Goal: Information Seeking & Learning: Learn about a topic

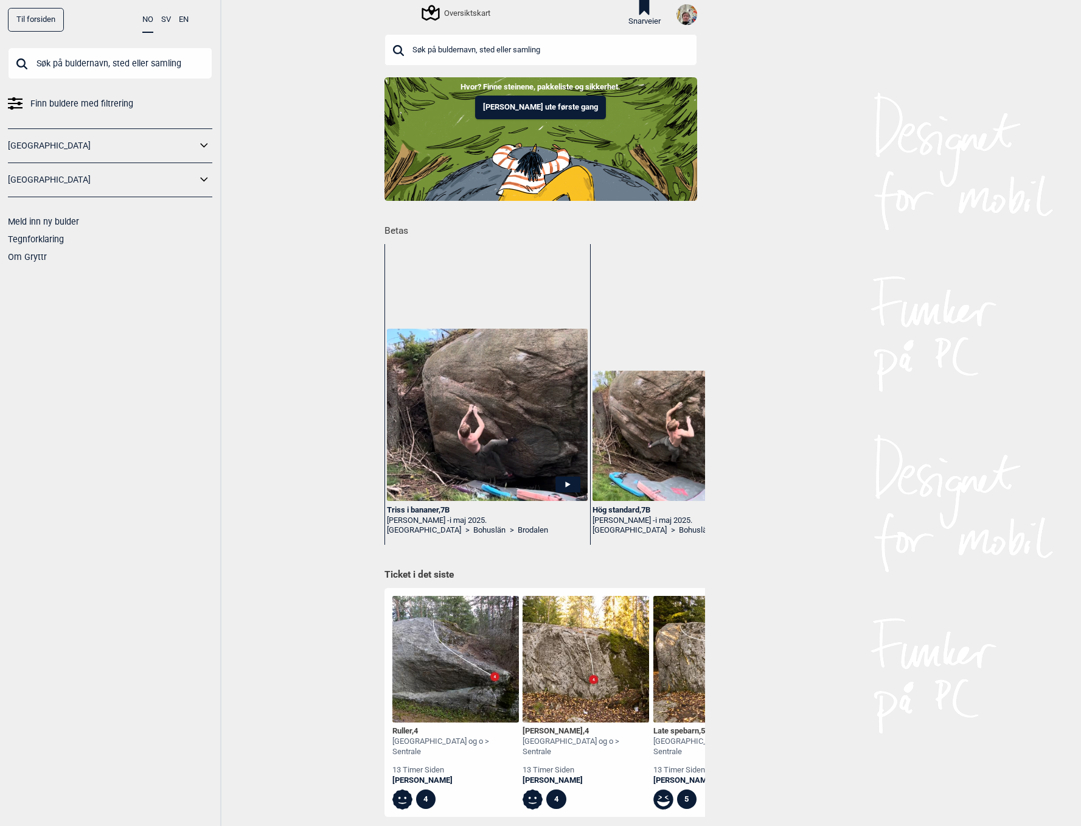
click at [547, 108] on button "[PERSON_NAME] ute første gang" at bounding box center [540, 108] width 131 height 24
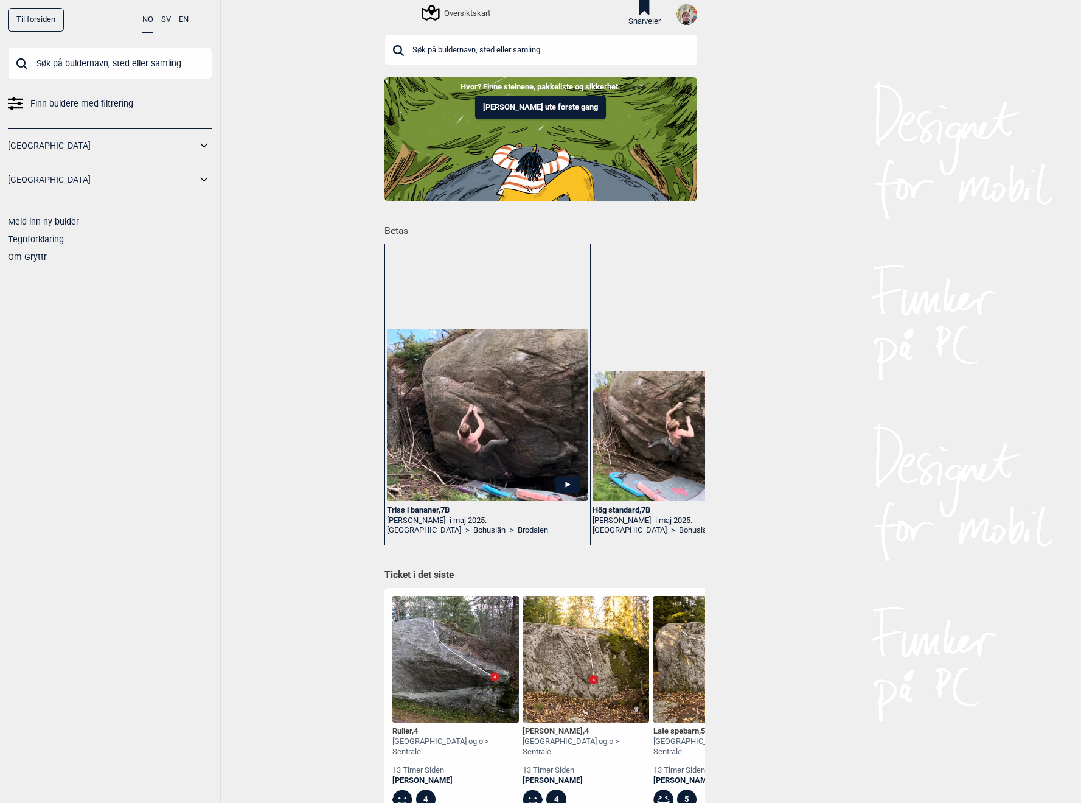
click at [646, 5] on icon at bounding box center [645, 7] width 20 height 15
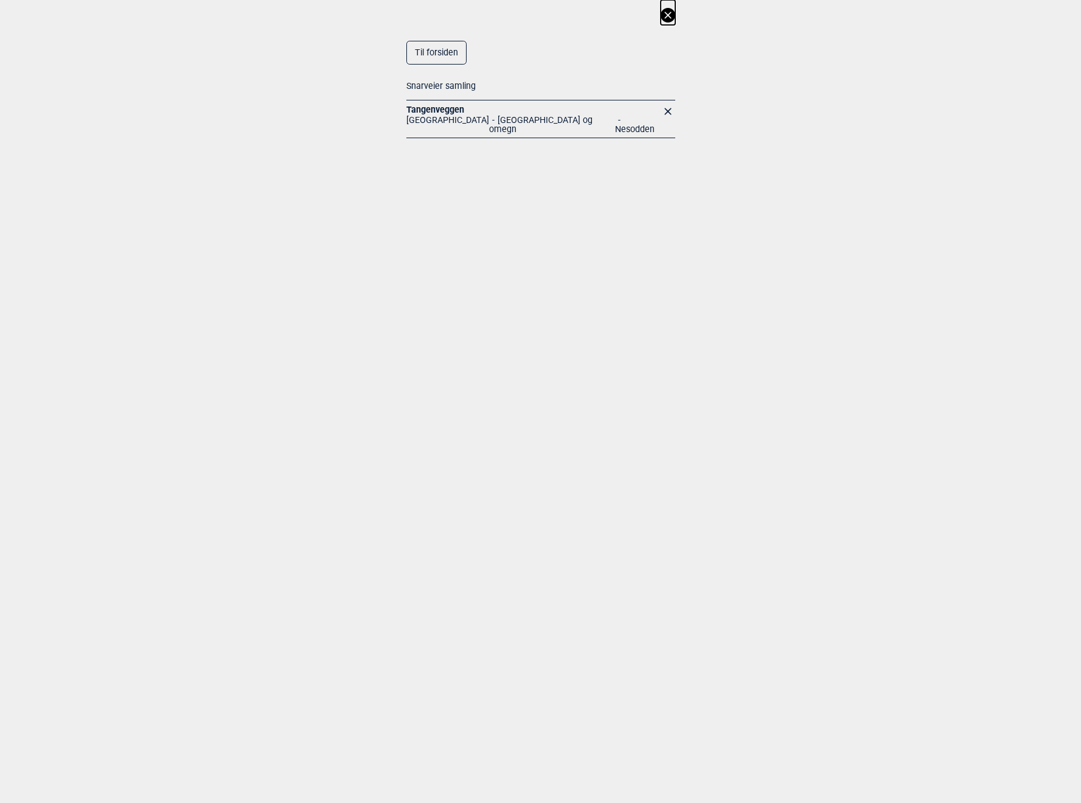
click at [441, 106] on link "Tangenveggen" at bounding box center [436, 110] width 58 height 10
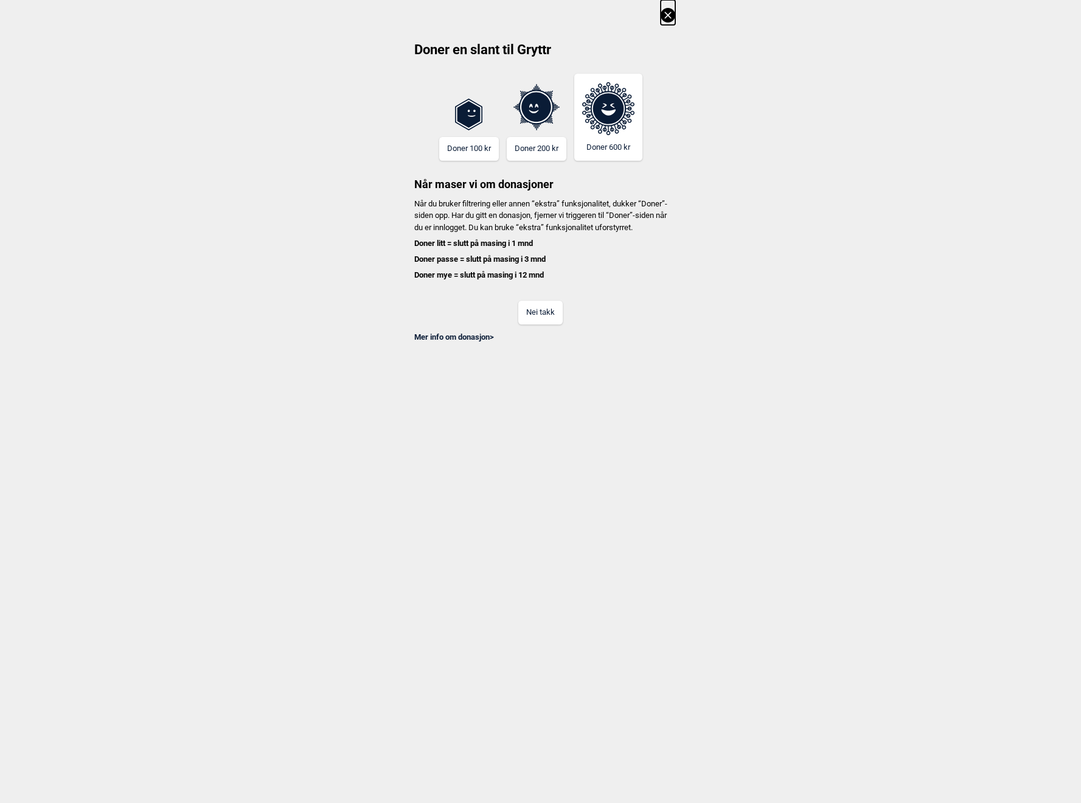
click at [544, 320] on button "Nei takk" at bounding box center [541, 313] width 44 height 24
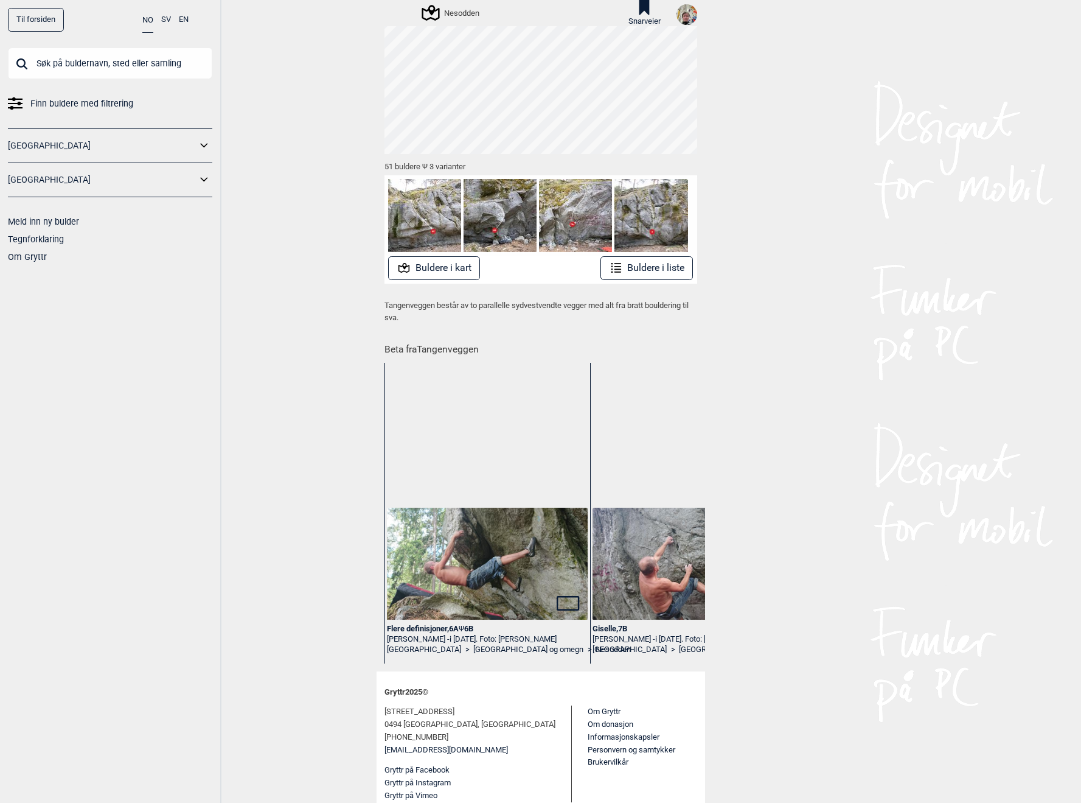
click at [660, 261] on button "Buldere i liste" at bounding box center [647, 268] width 93 height 24
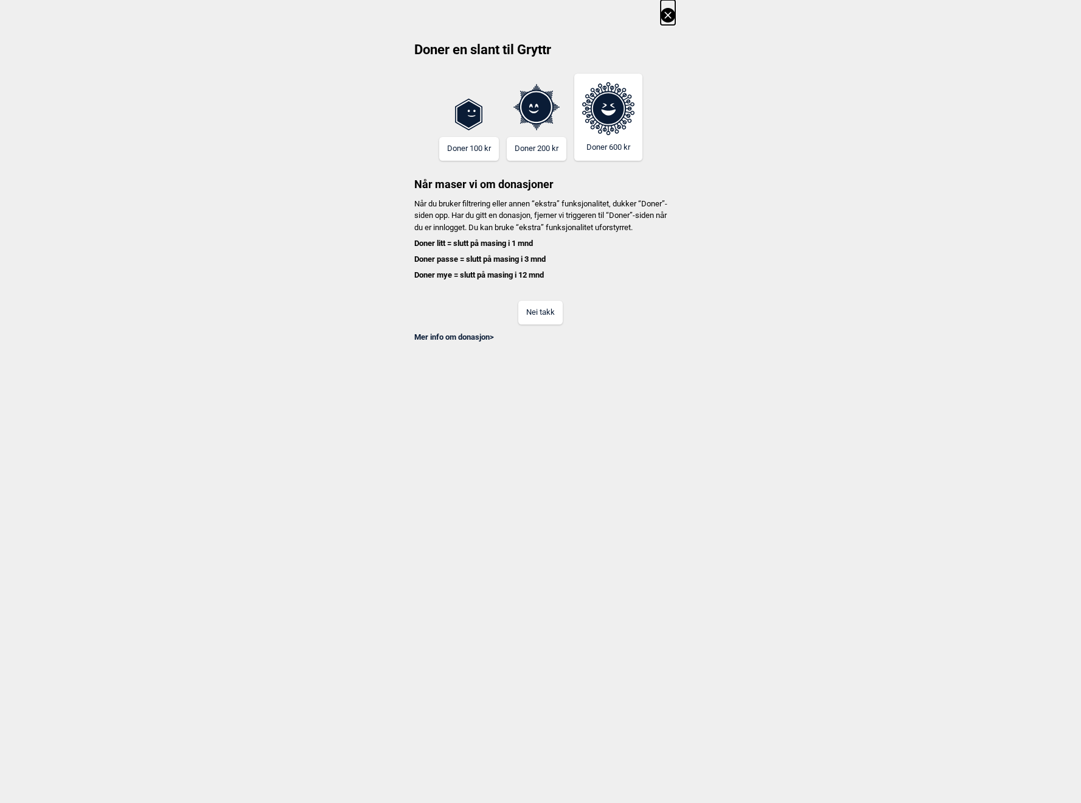
click at [533, 324] on button "Nei takk" at bounding box center [541, 313] width 44 height 24
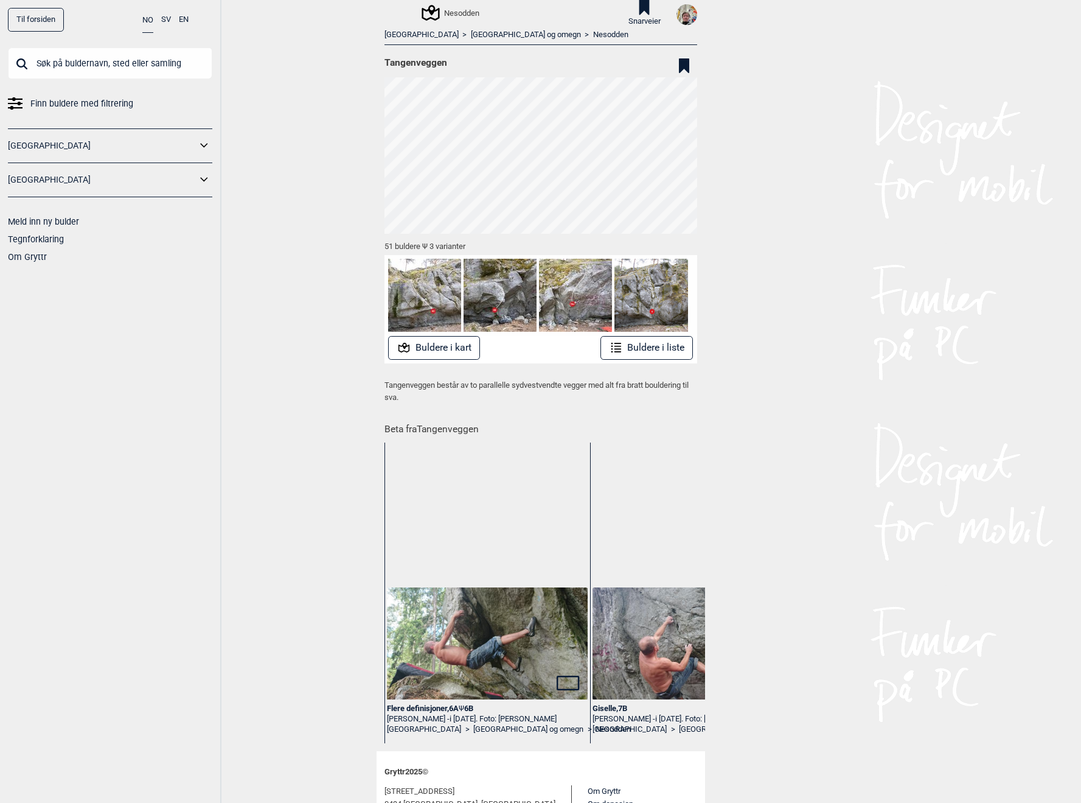
click at [445, 351] on button "Buldere i kart" at bounding box center [434, 348] width 92 height 24
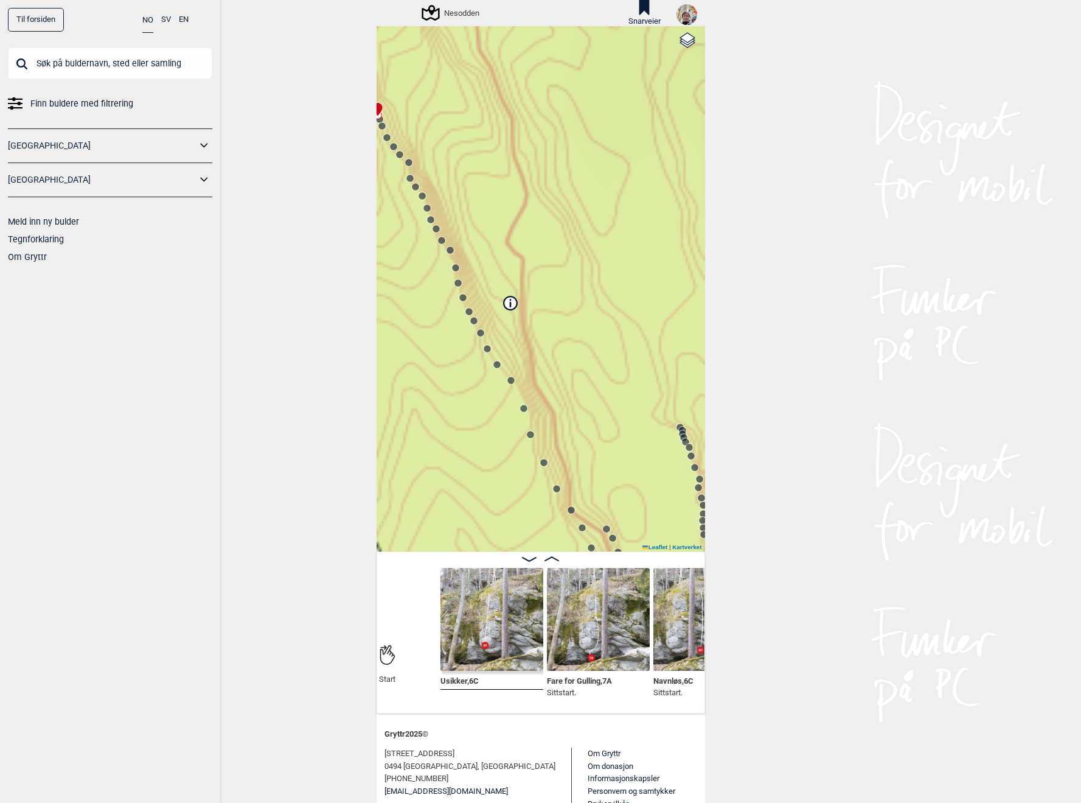
scroll to position [0, 121]
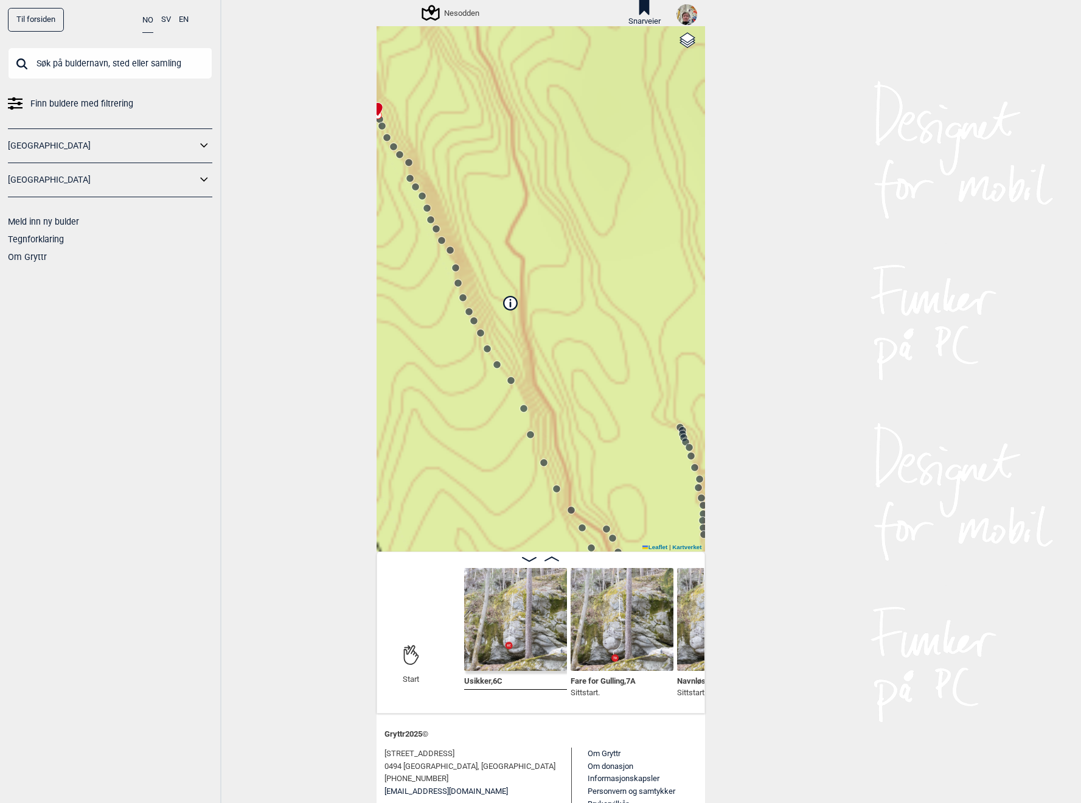
drag, startPoint x: 445, startPoint y: 640, endPoint x: 369, endPoint y: 640, distance: 75.5
click at [369, 640] on div "Til forsiden NO SV EN Finn buldere med filtrering [GEOGRAPHIC_DATA] [GEOGRAPHIC…" at bounding box center [540, 401] width 1081 height 803
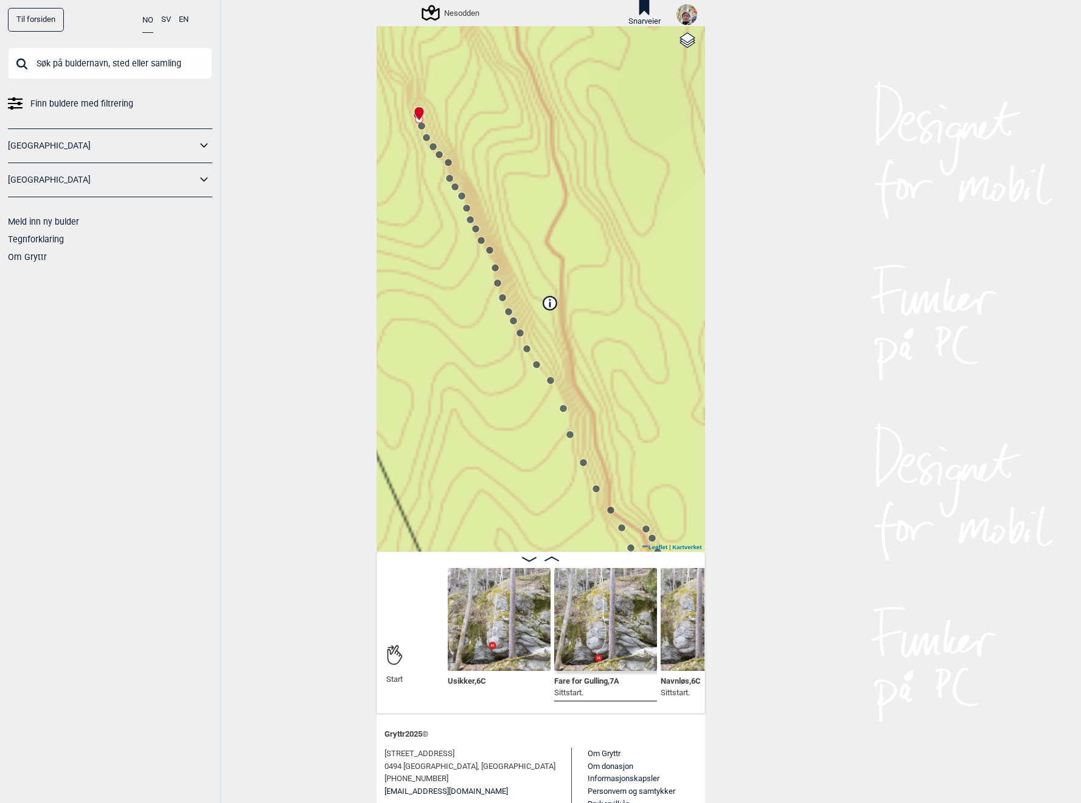
scroll to position [131, 0]
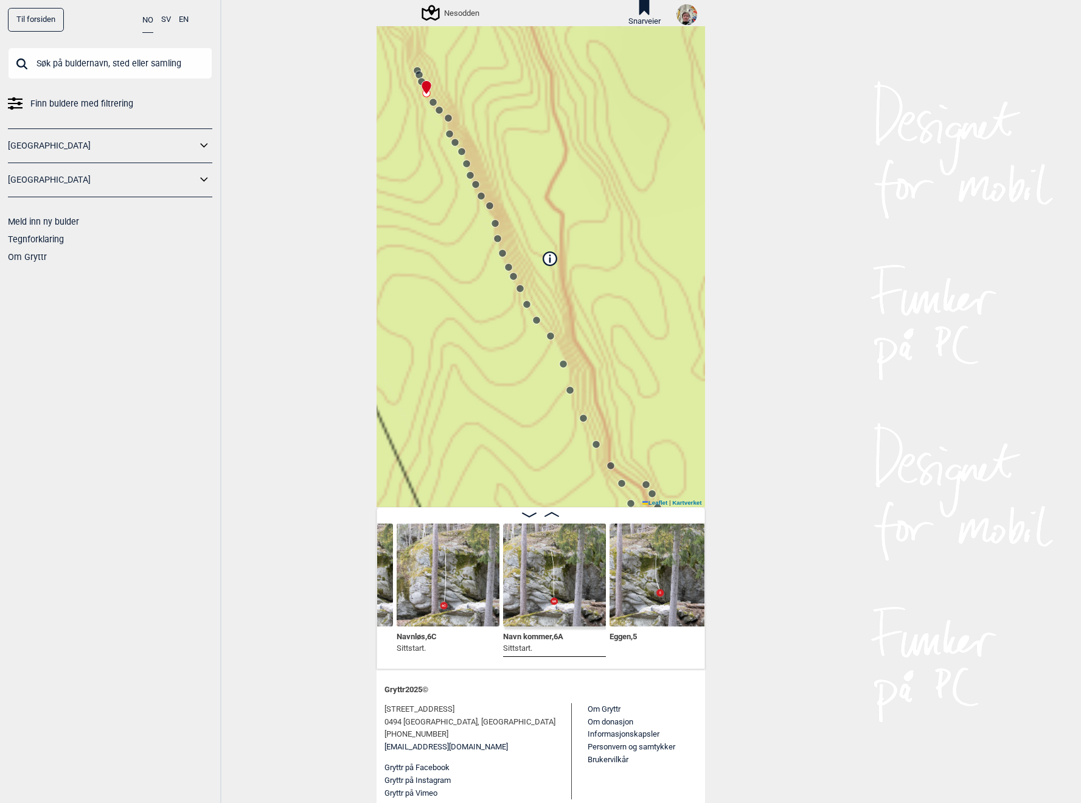
scroll to position [0, 422]
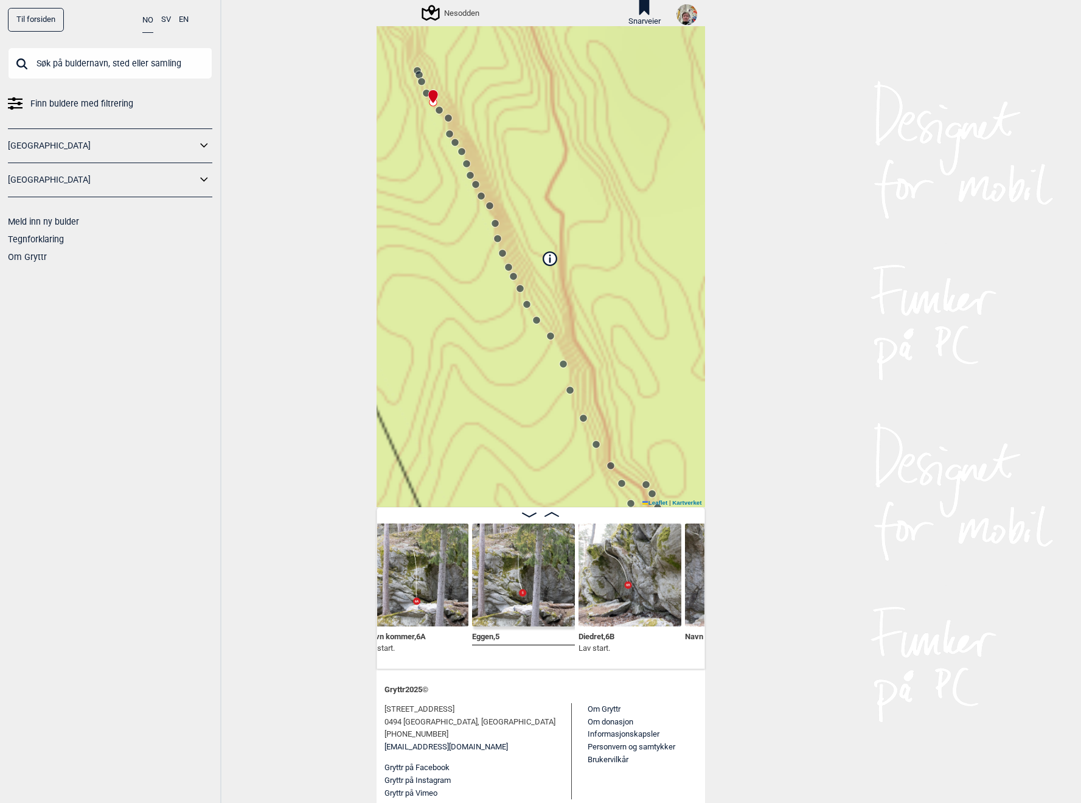
scroll to position [0, 549]
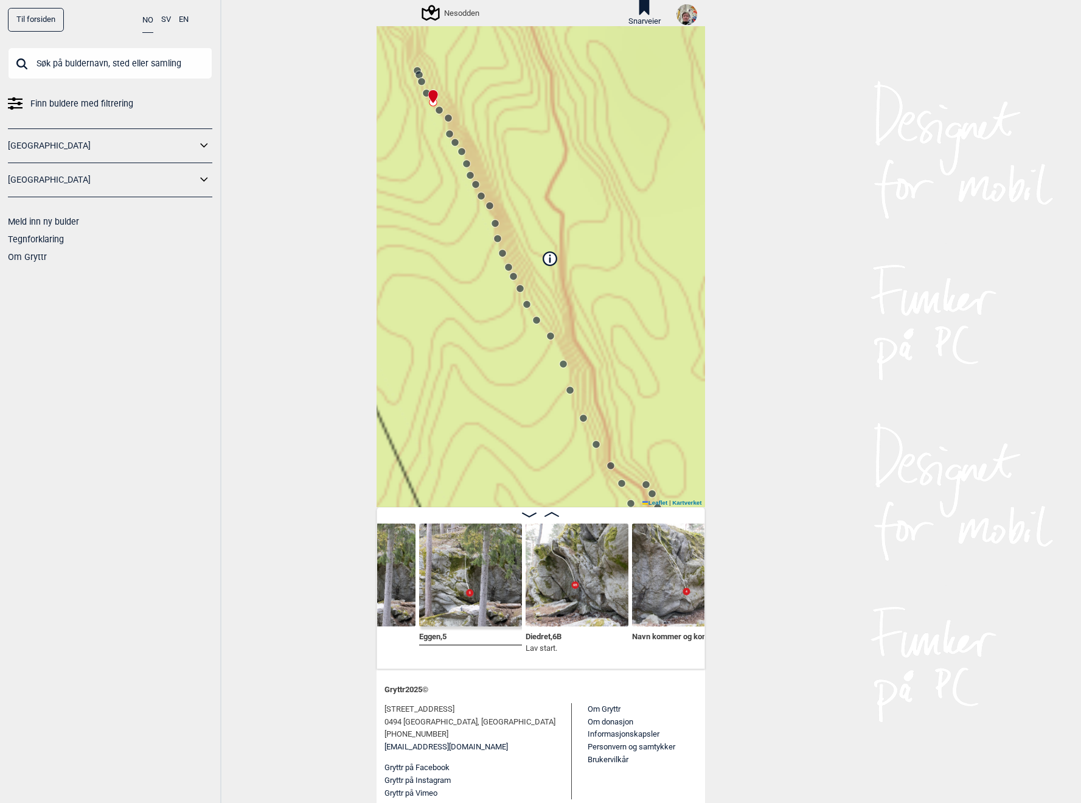
scroll to position [0, 740]
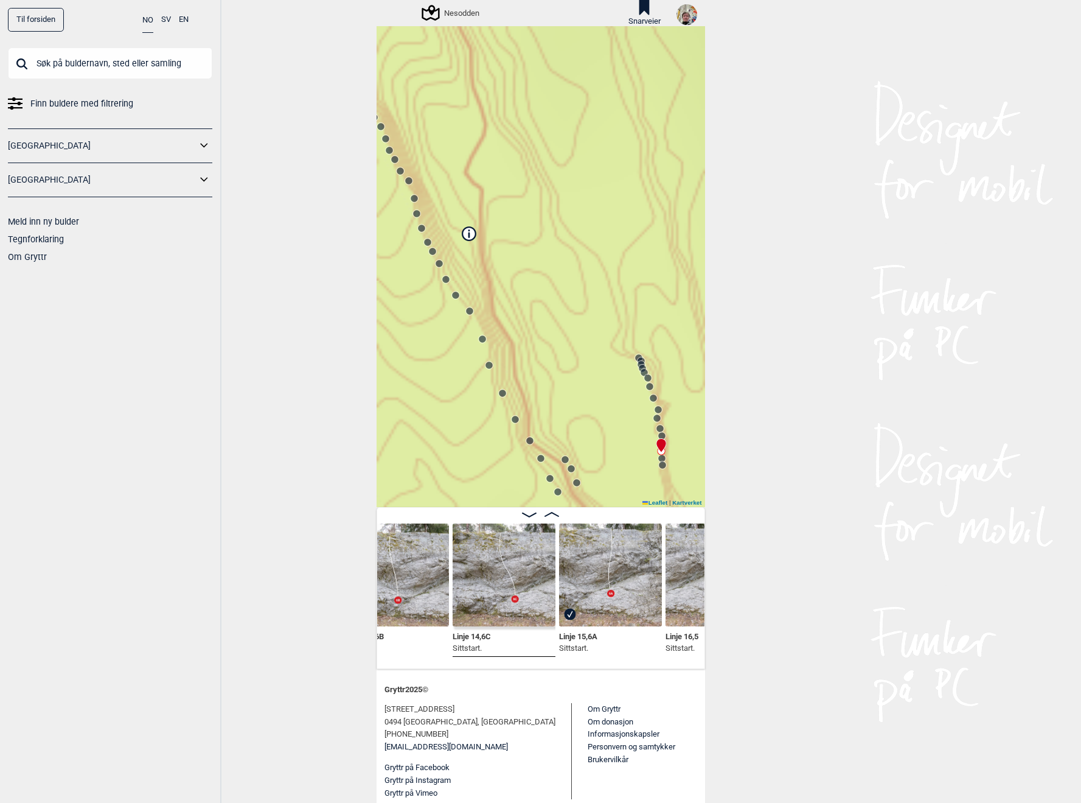
scroll to position [0, 5277]
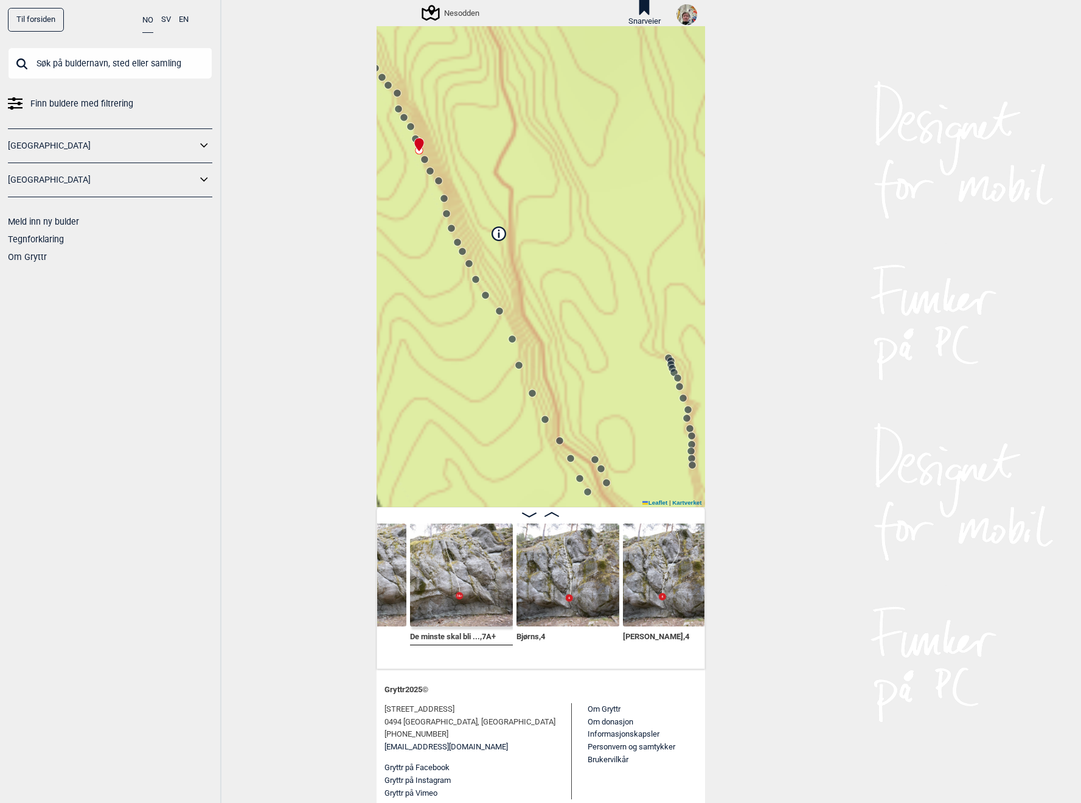
scroll to position [0, 260]
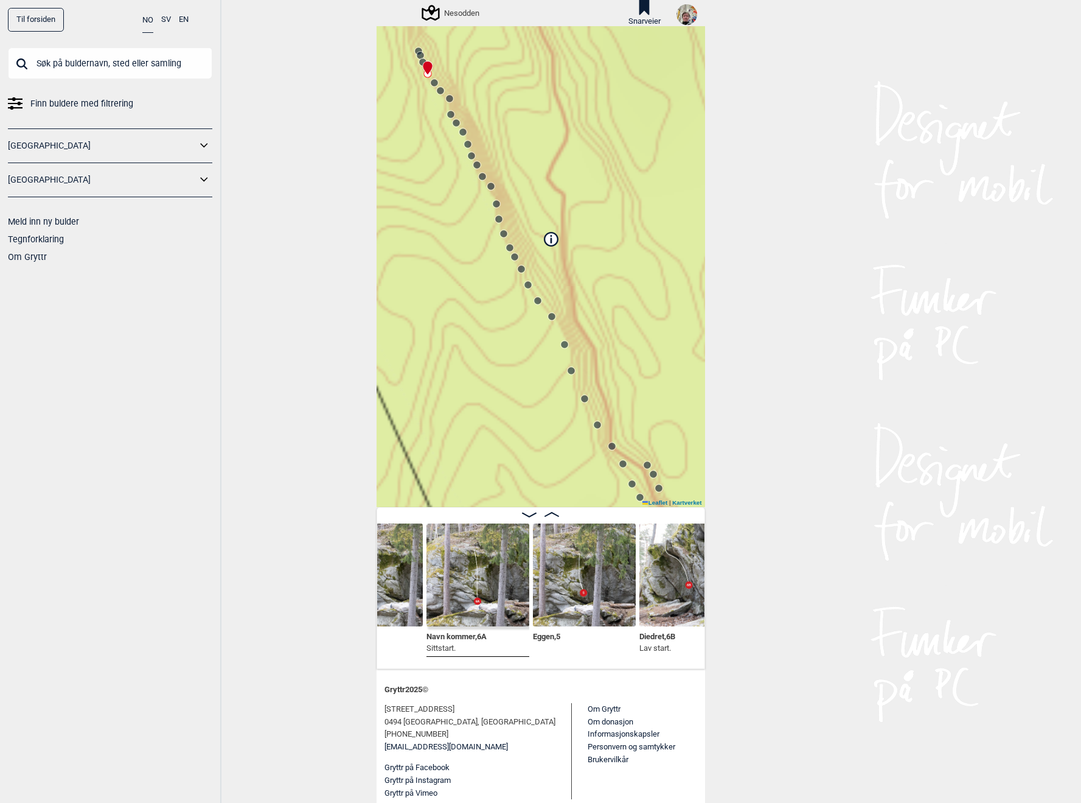
scroll to position [0, 532]
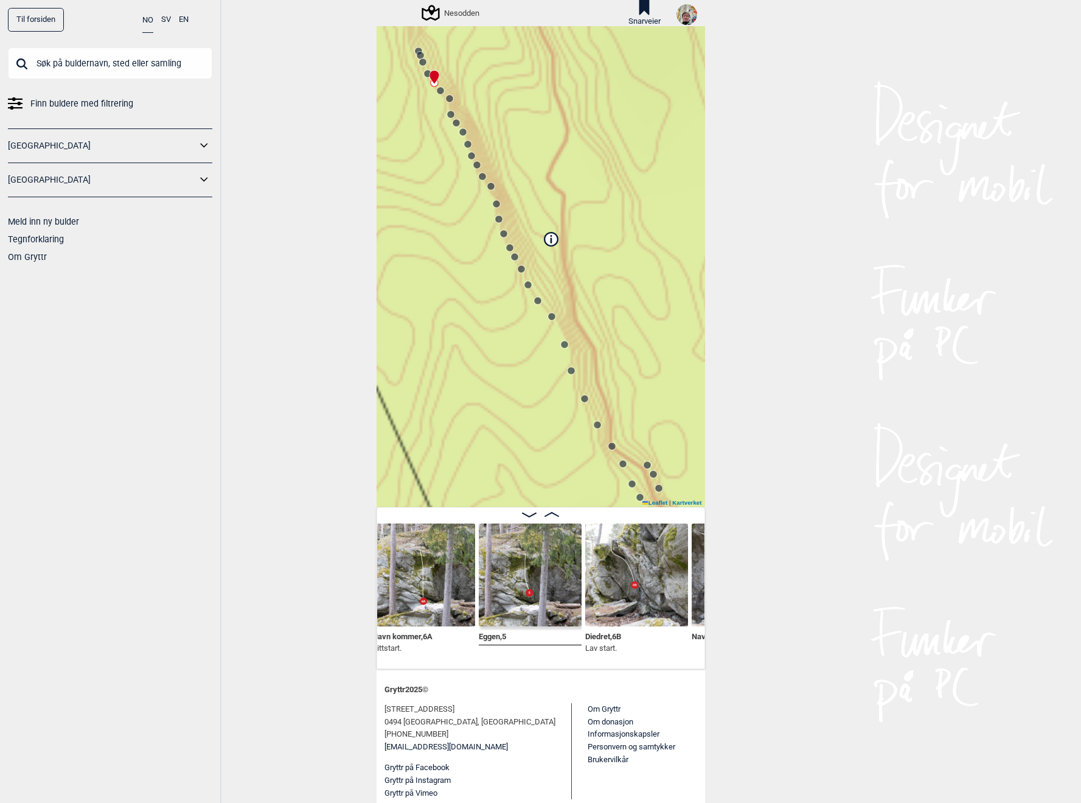
click at [514, 579] on img at bounding box center [530, 574] width 103 height 103
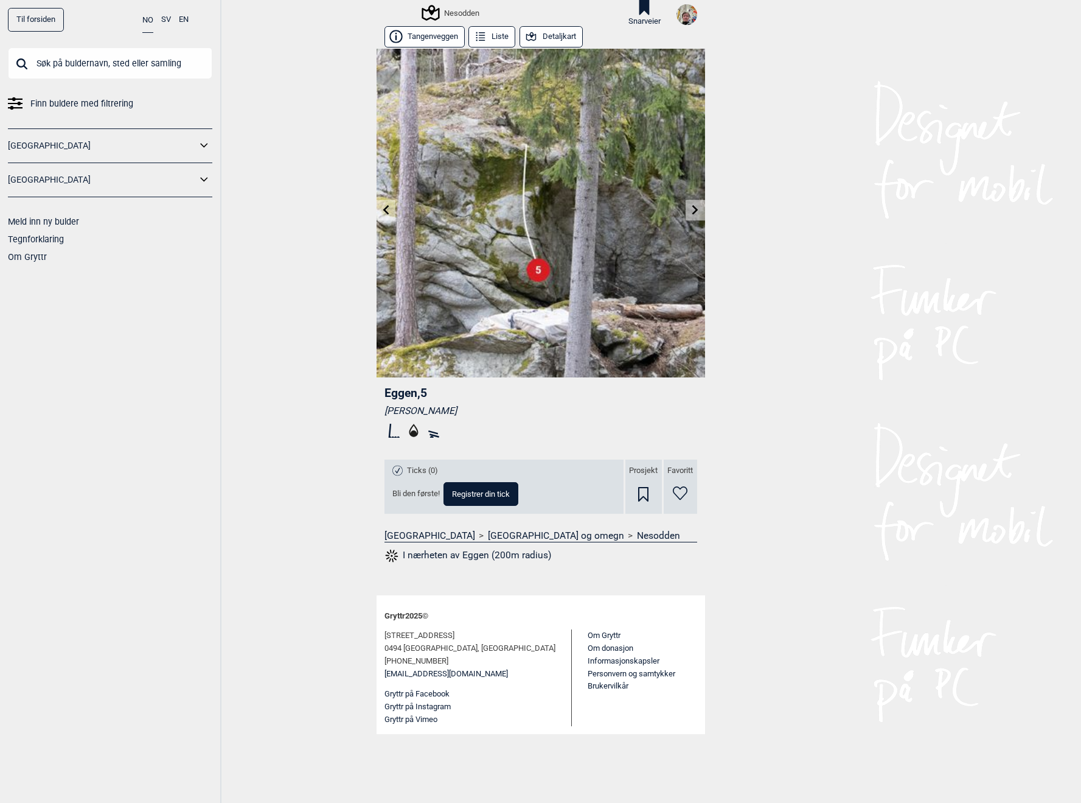
click at [417, 431] on icon at bounding box center [414, 431] width 20 height 20
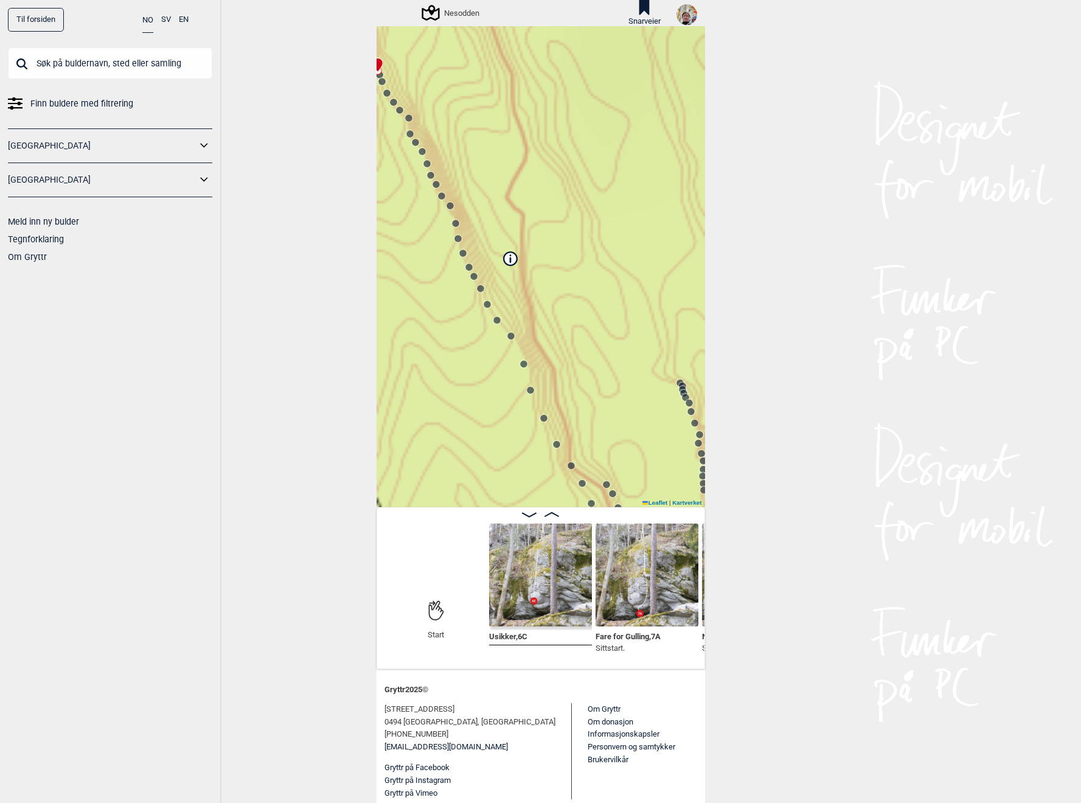
scroll to position [127, 0]
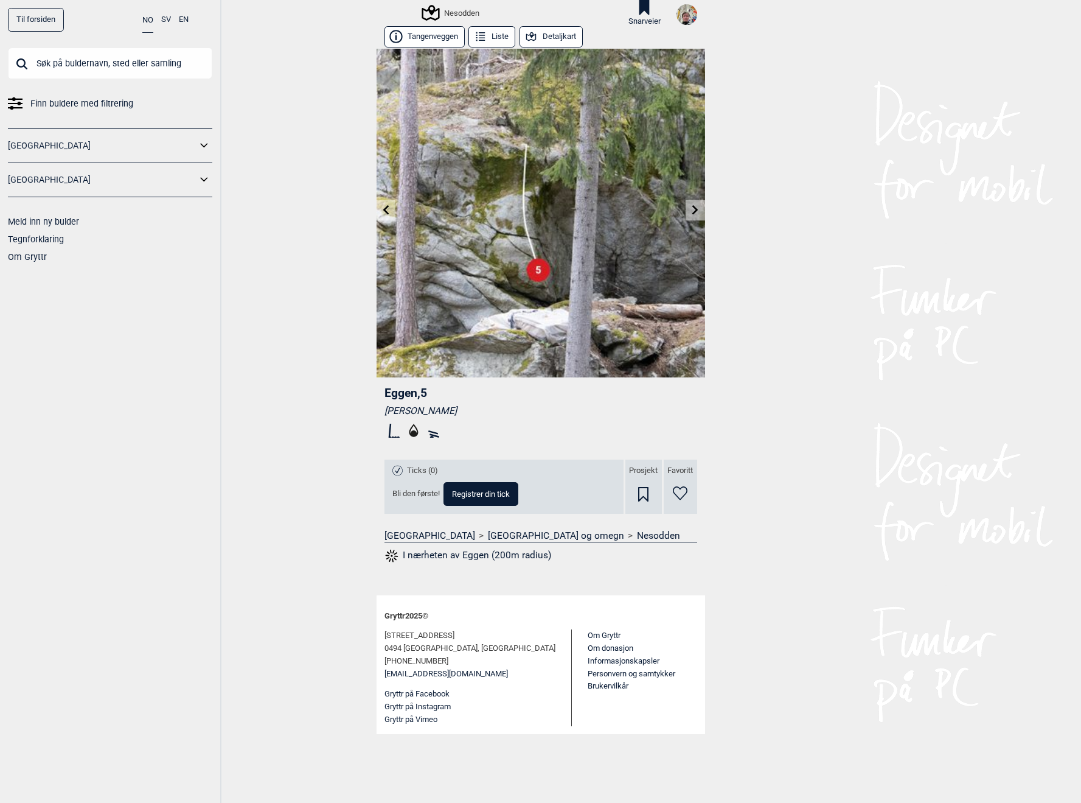
click at [433, 436] on icon at bounding box center [432, 437] width 4 height 2
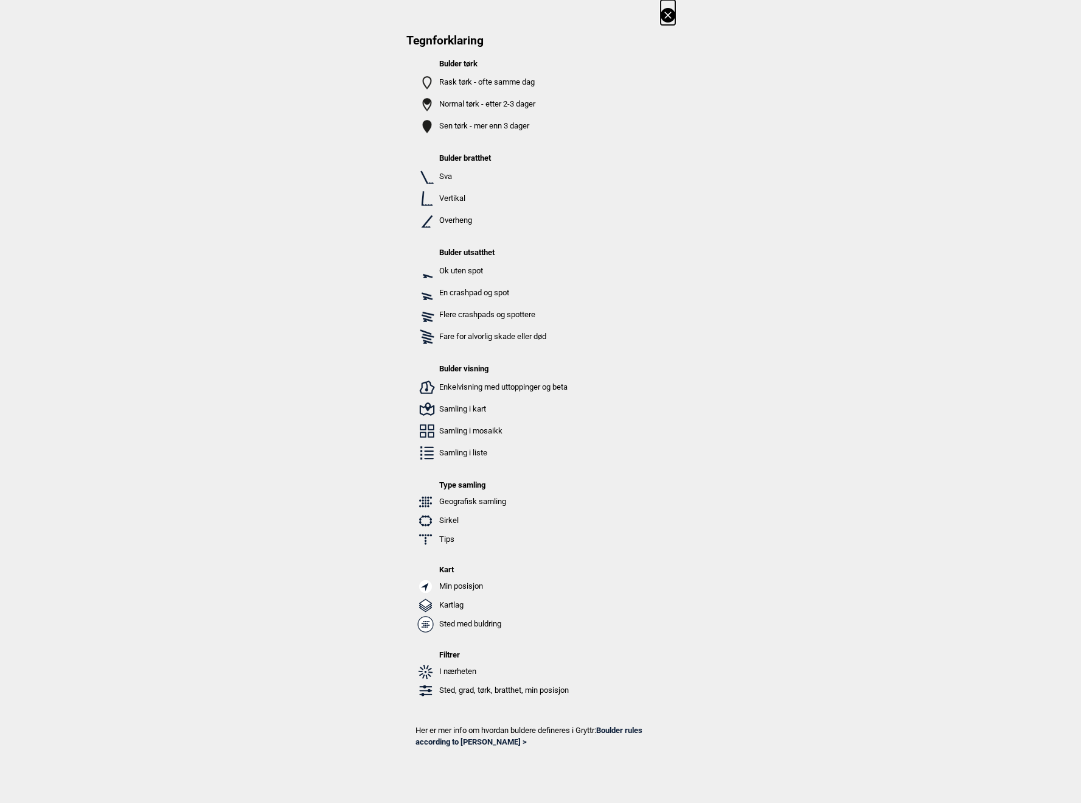
click at [665, 17] on icon at bounding box center [668, 15] width 15 height 15
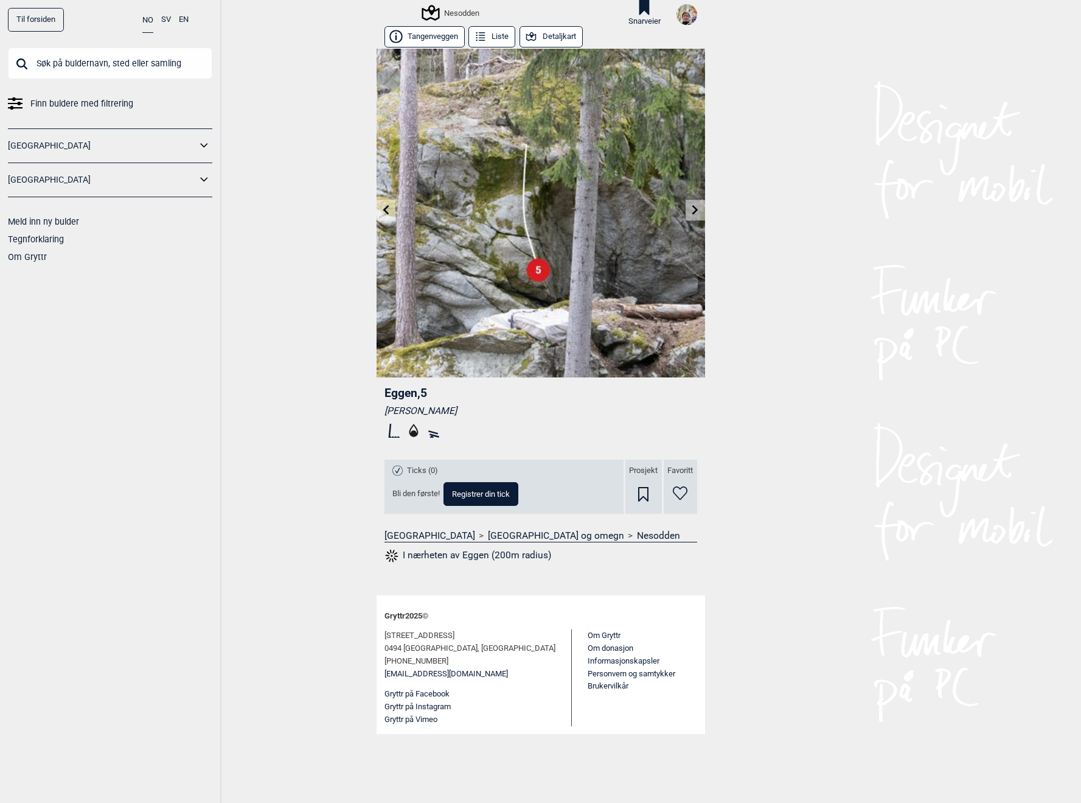
click at [435, 433] on rect at bounding box center [433, 432] width 10 height 4
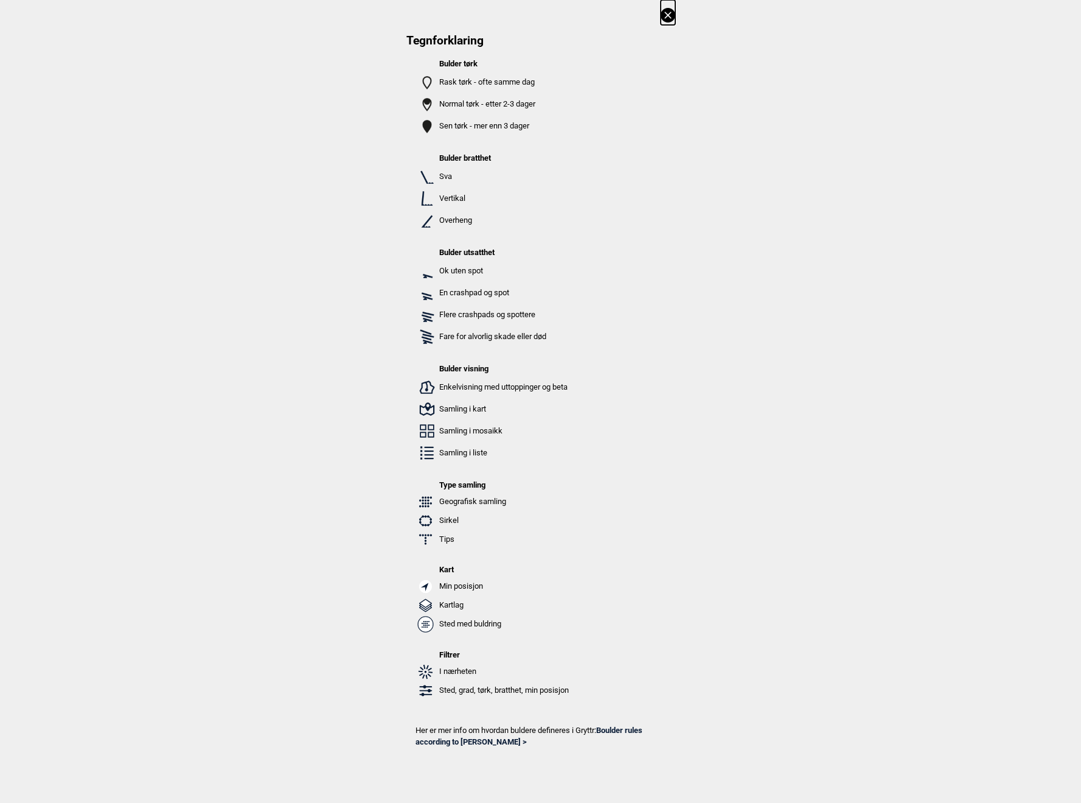
click at [670, 19] on icon at bounding box center [668, 15] width 15 height 15
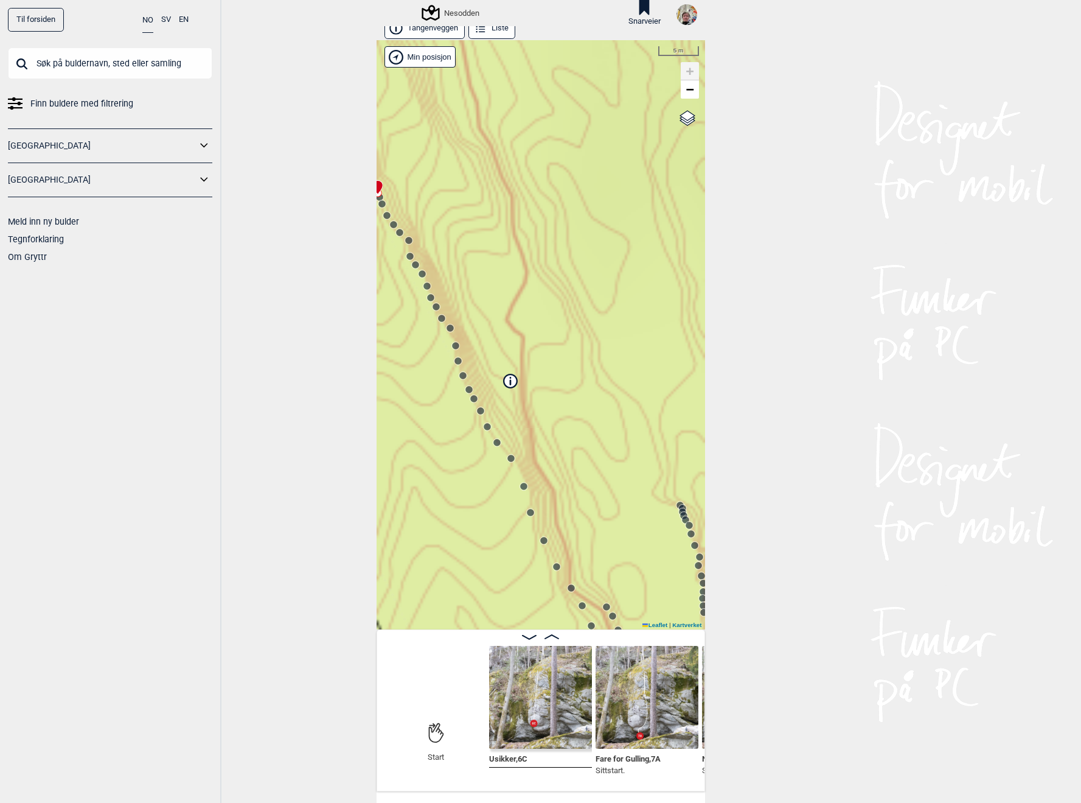
scroll to position [131, 0]
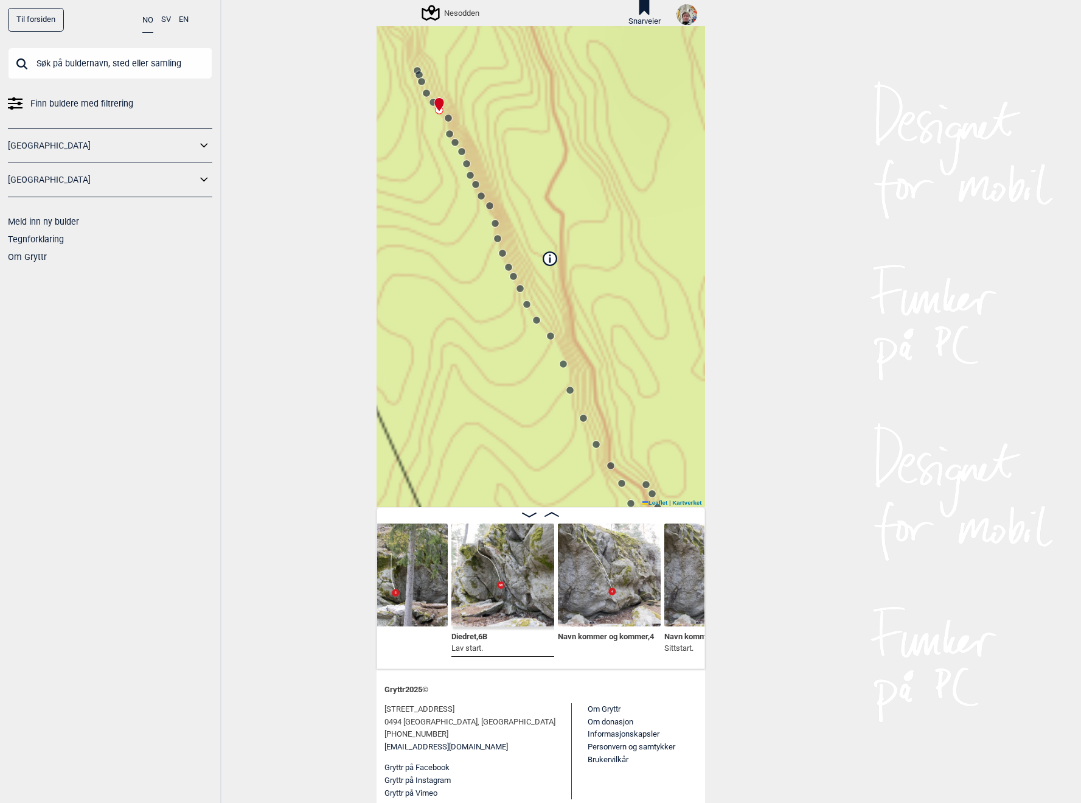
scroll to position [0, 687]
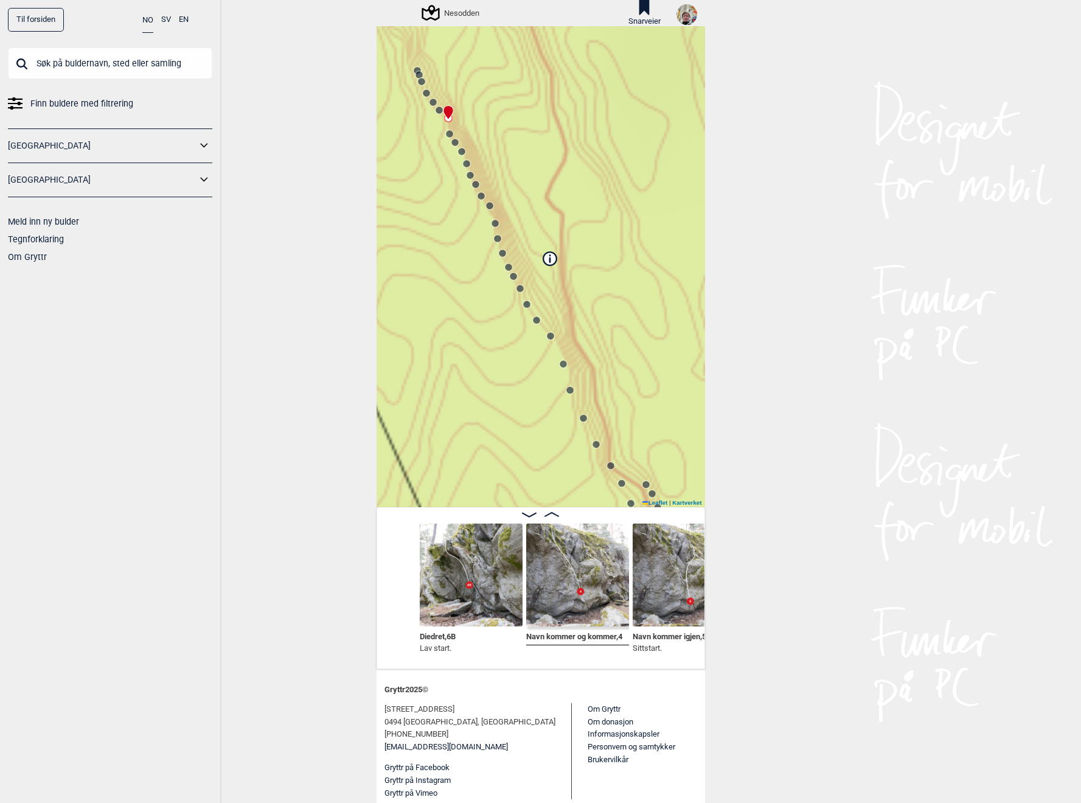
scroll to position [0, 793]
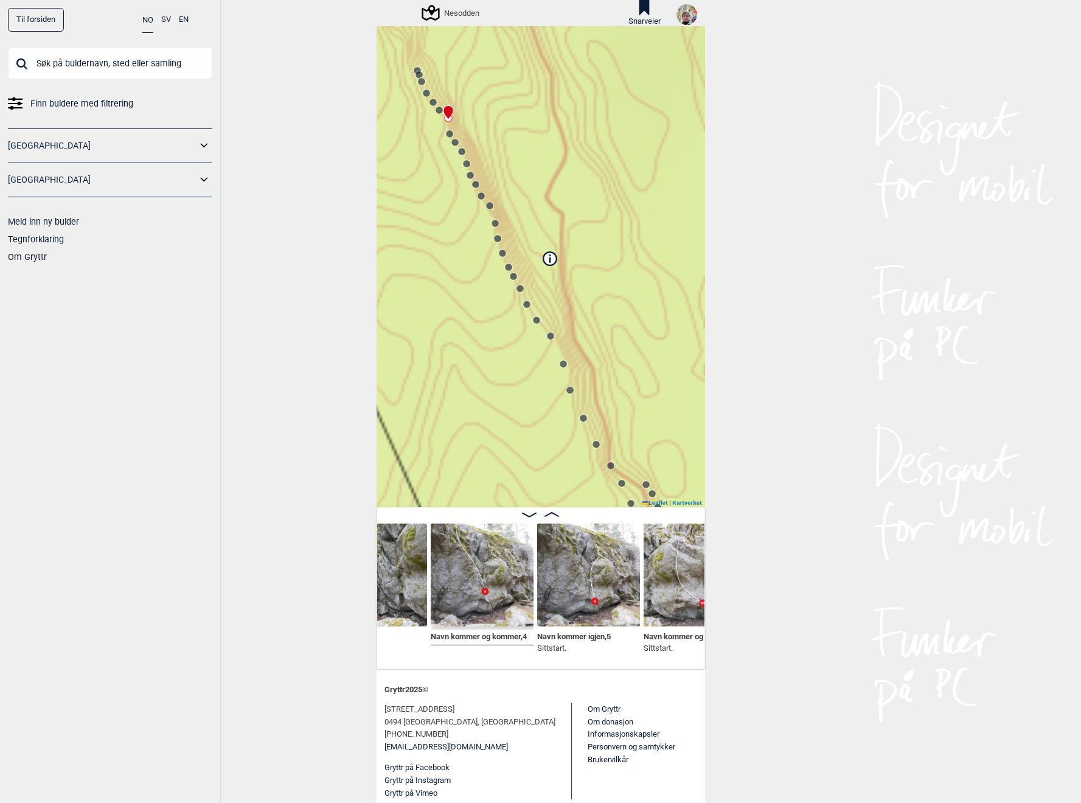
click at [477, 605] on img at bounding box center [482, 574] width 103 height 103
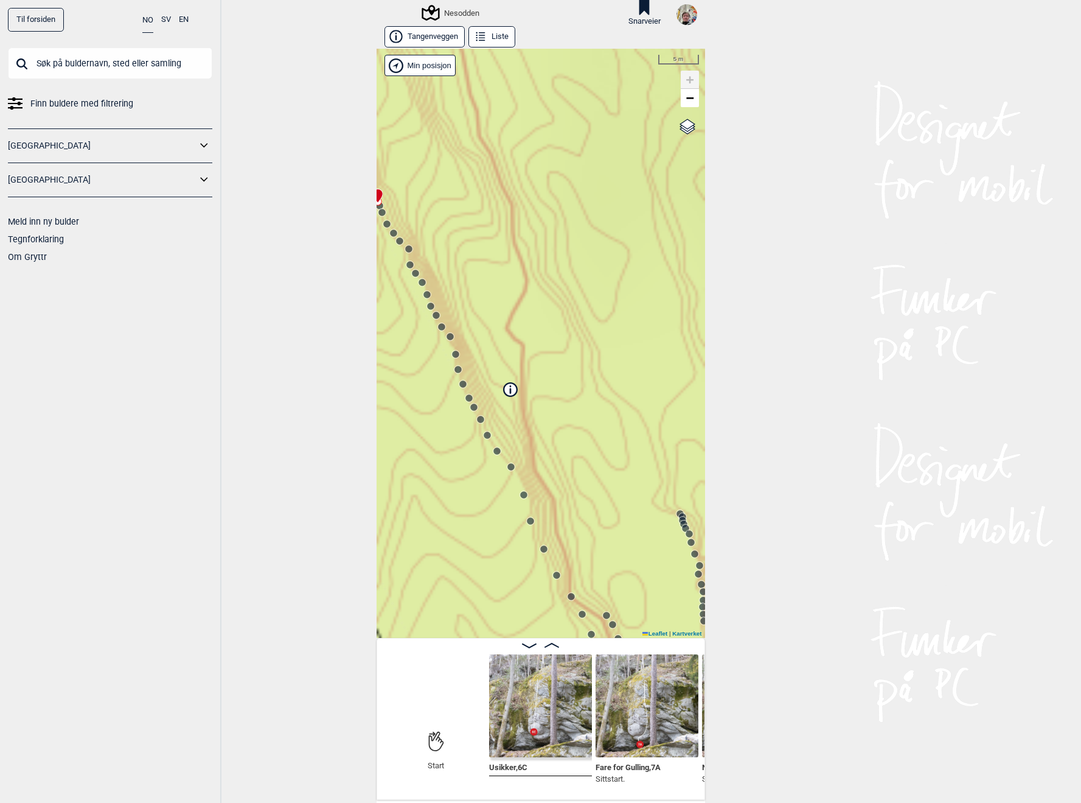
scroll to position [131, 0]
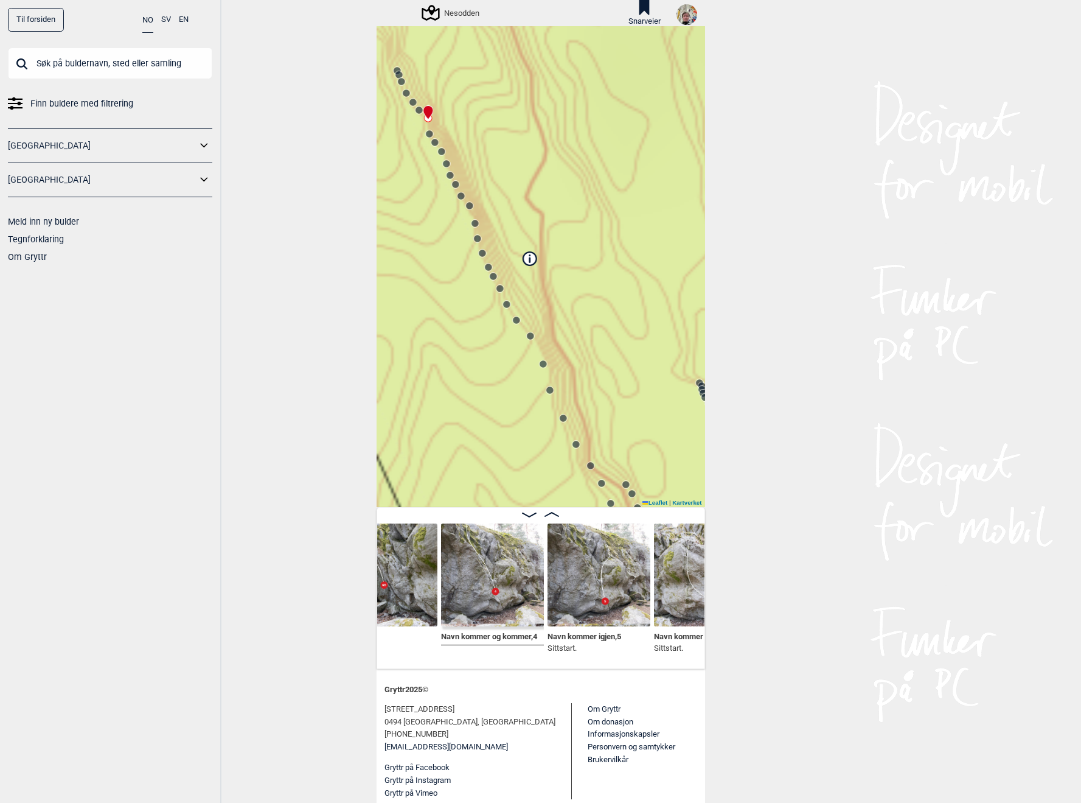
scroll to position [0, 804]
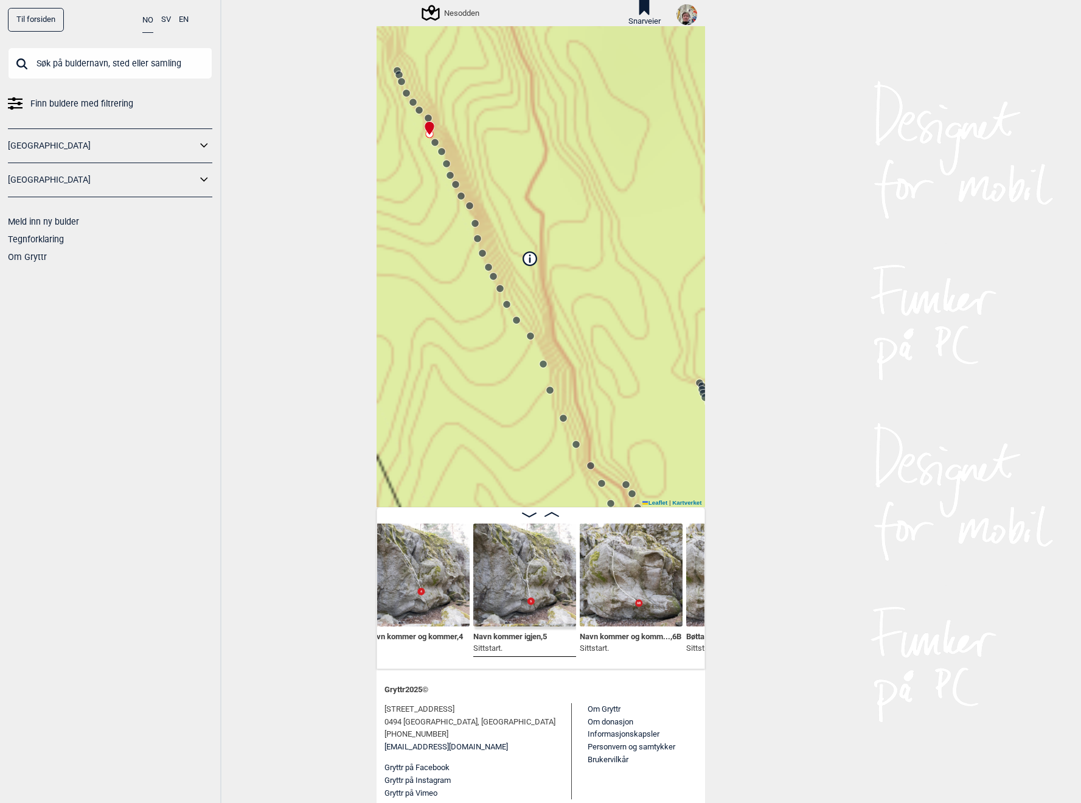
scroll to position [0, 858]
click at [514, 590] on img at bounding box center [524, 574] width 103 height 103
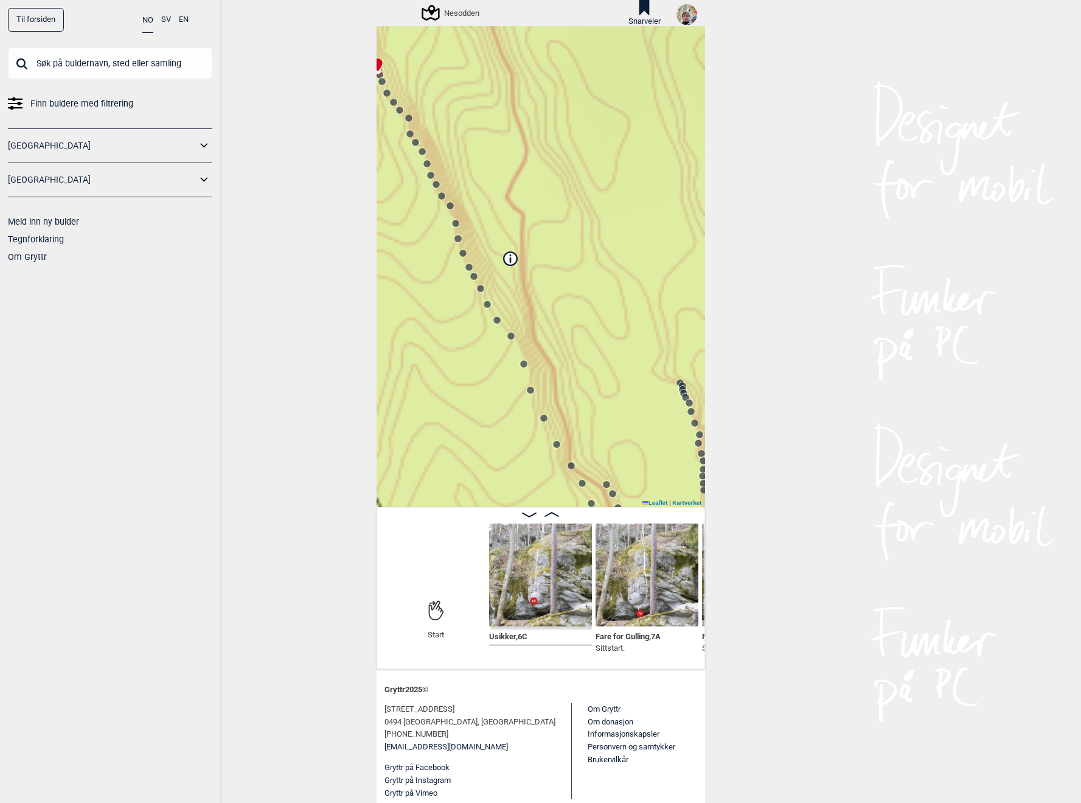
scroll to position [127, 0]
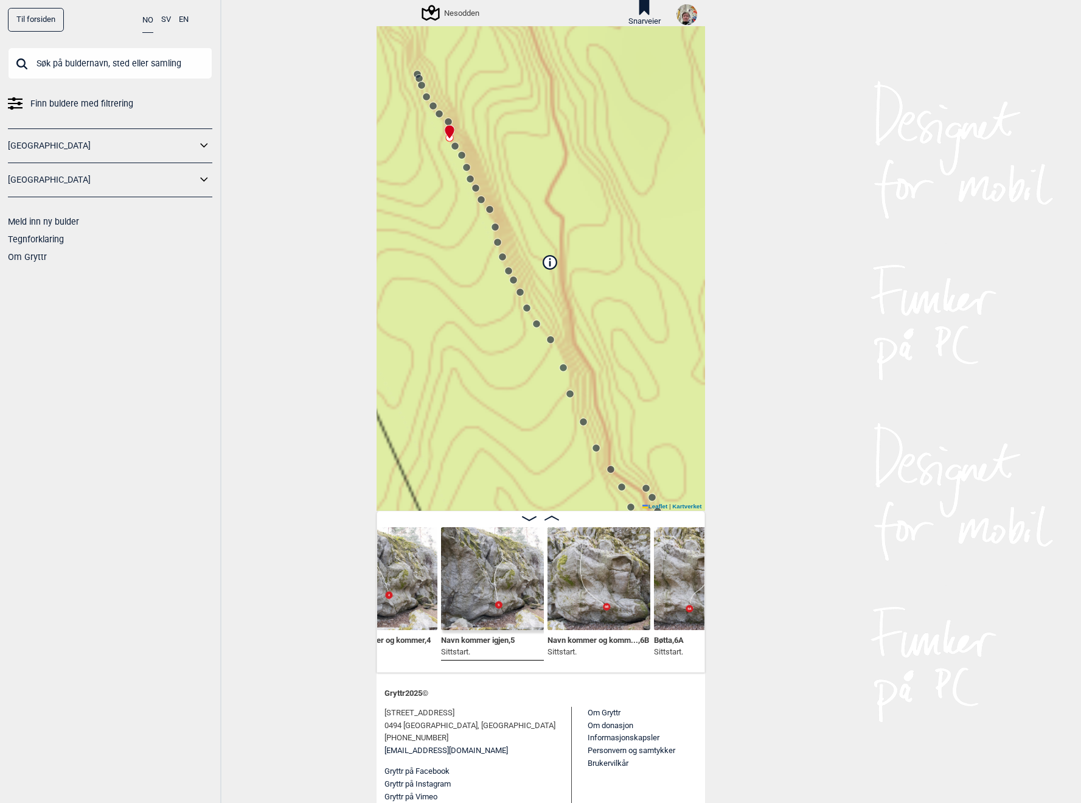
scroll to position [0, 942]
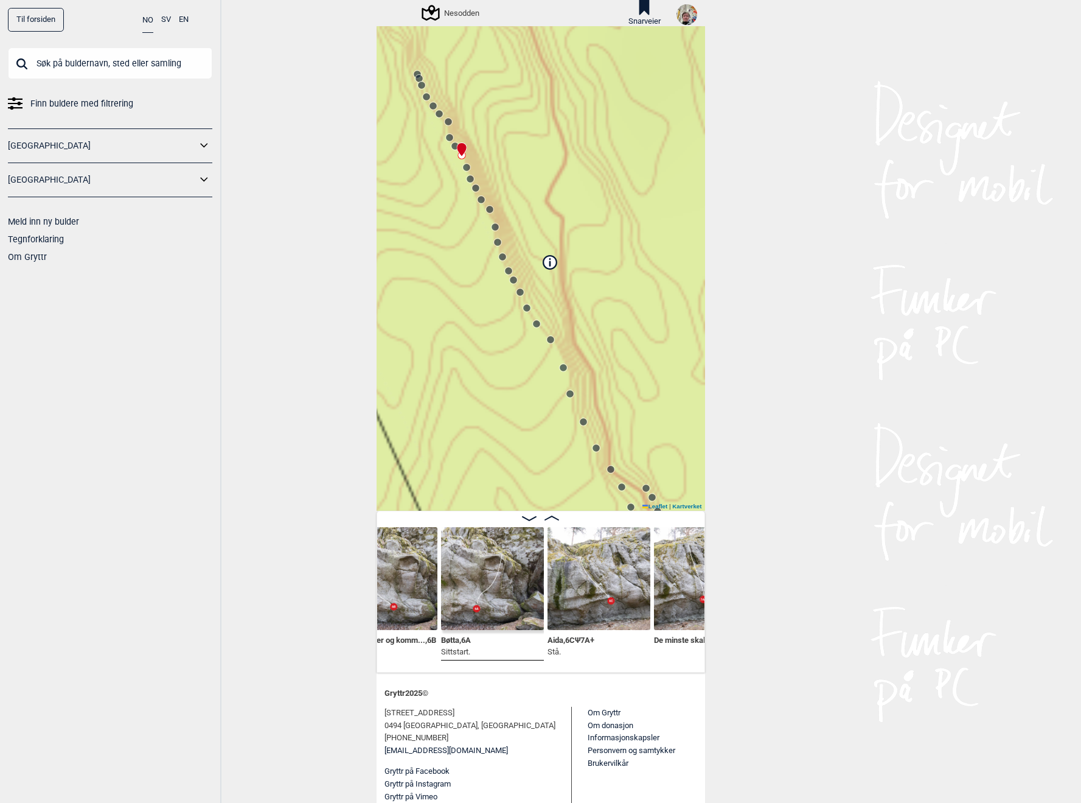
scroll to position [0, 1102]
click at [492, 600] on img at bounding box center [492, 578] width 103 height 103
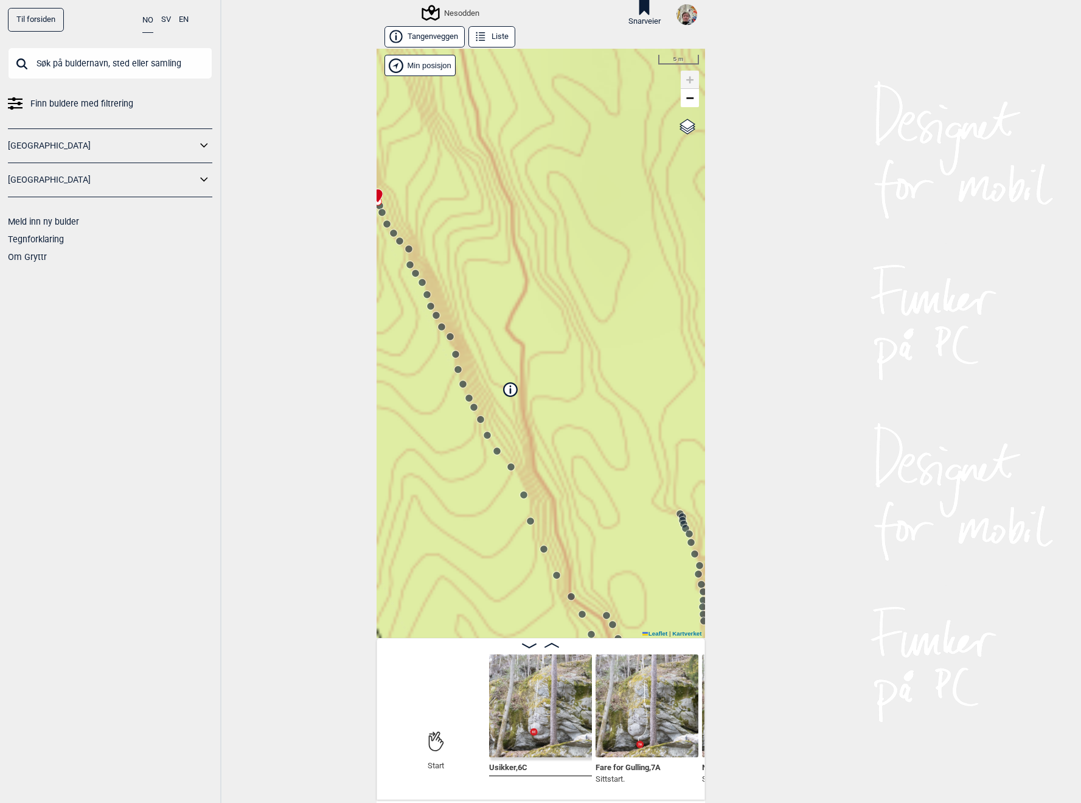
click at [495, 39] on button "Liste" at bounding box center [492, 36] width 47 height 21
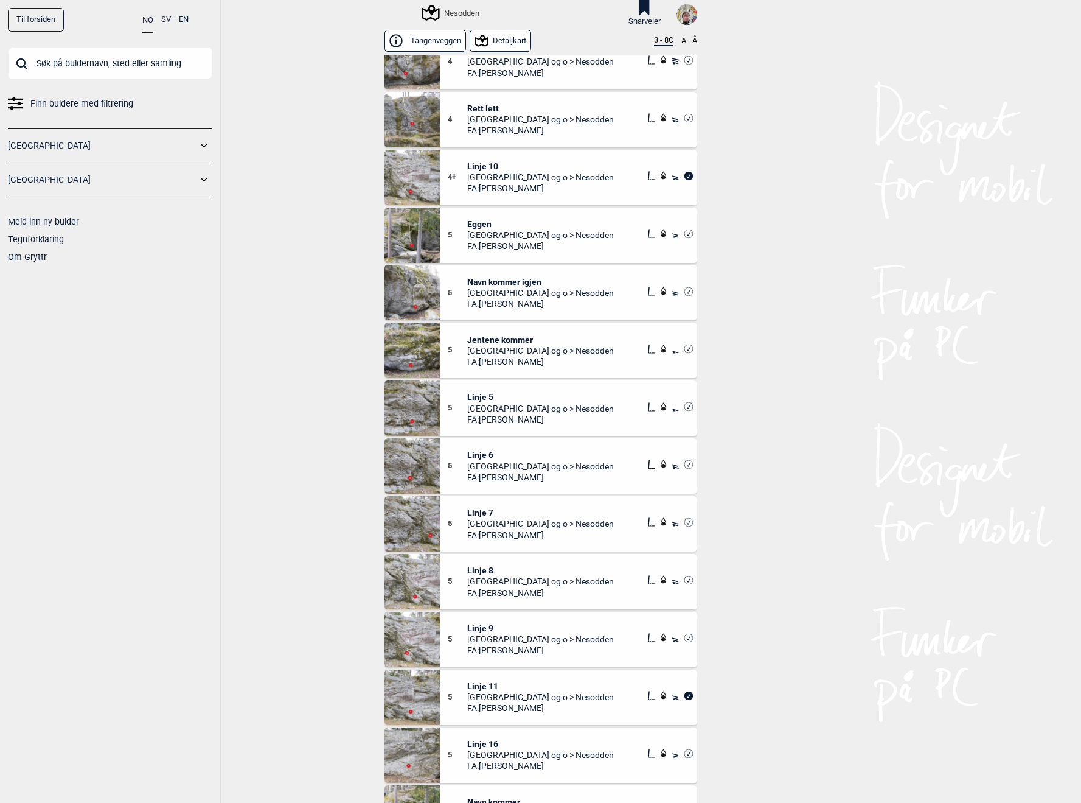
scroll to position [413, 0]
click at [503, 338] on span "Jentene kommer" at bounding box center [540, 337] width 147 height 11
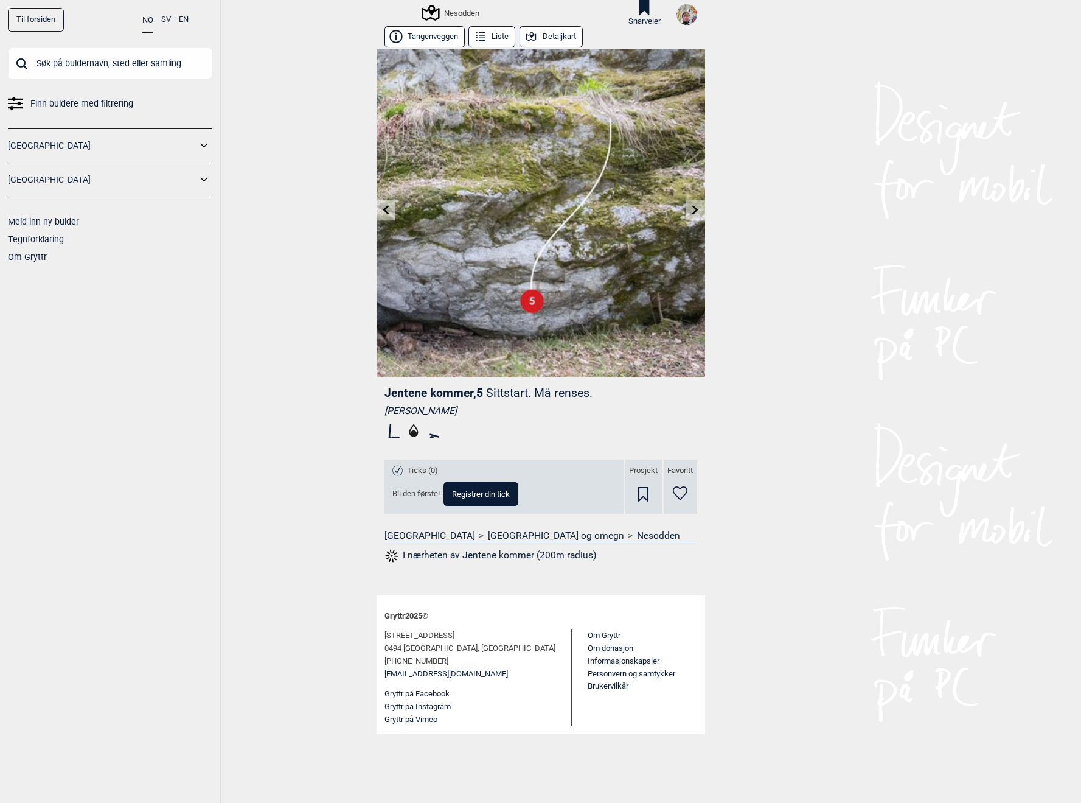
click at [575, 38] on button "Detaljkart" at bounding box center [551, 36] width 63 height 21
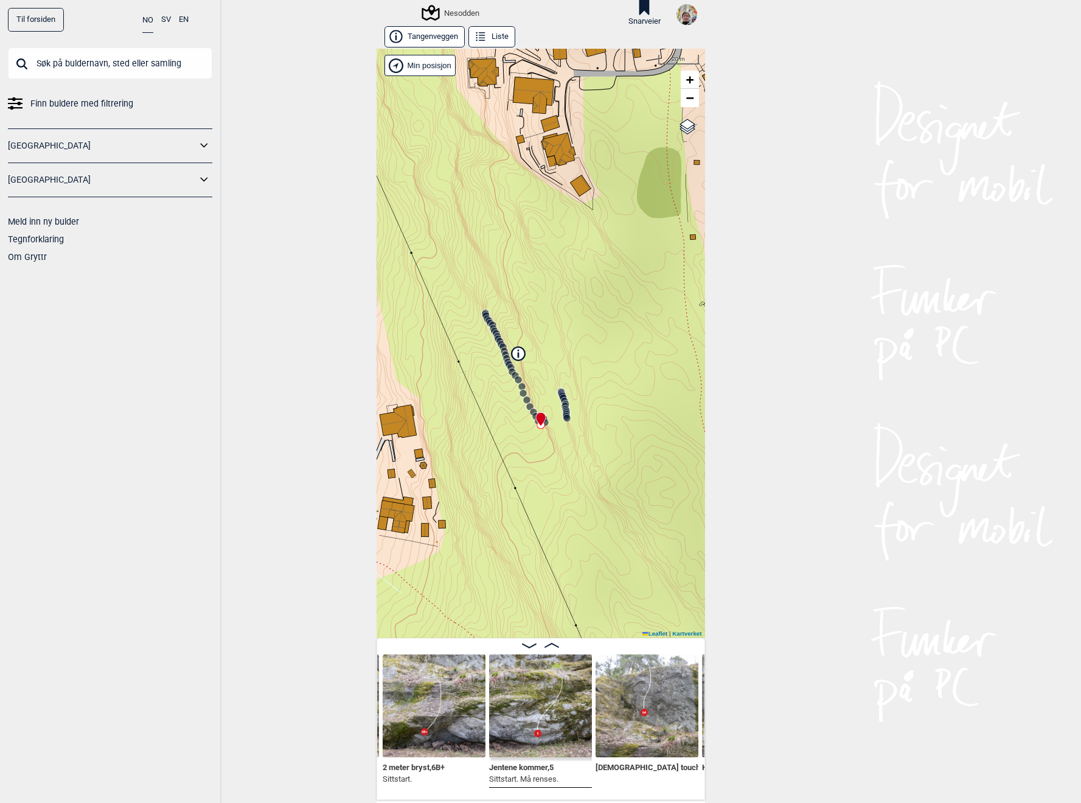
click at [57, 102] on span "Finn buldere med filtrering" at bounding box center [81, 104] width 103 height 18
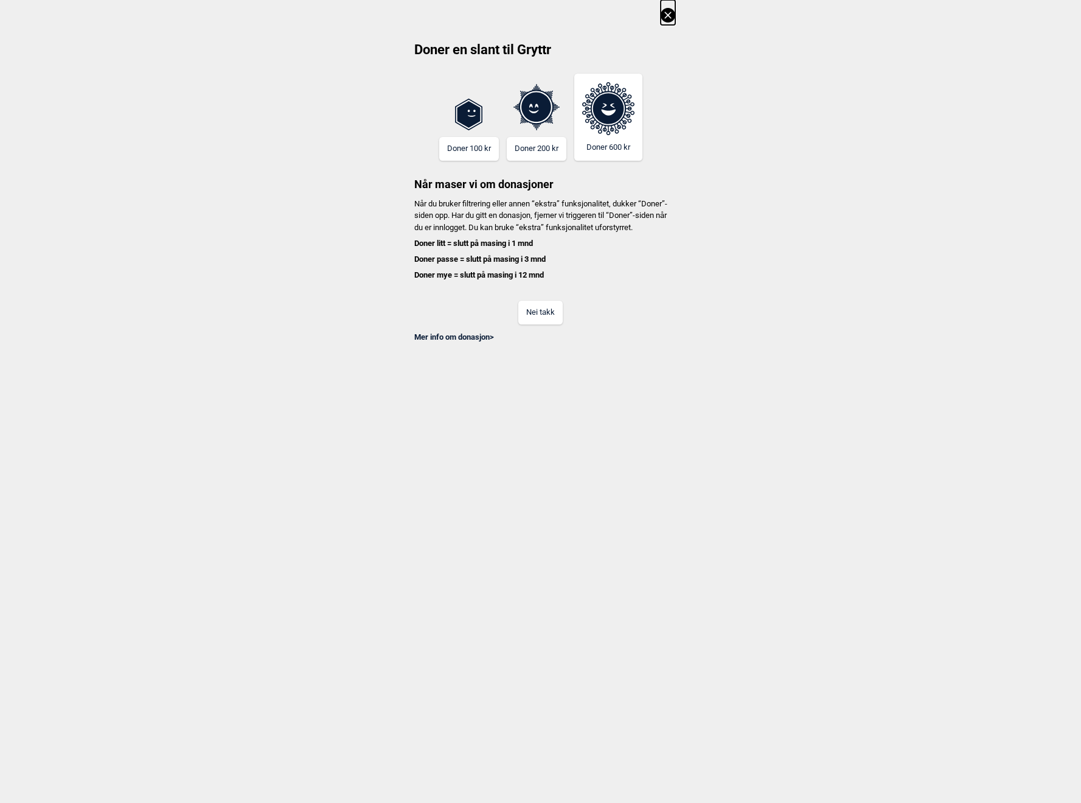
click at [542, 311] on button "Nei takk" at bounding box center [541, 313] width 44 height 24
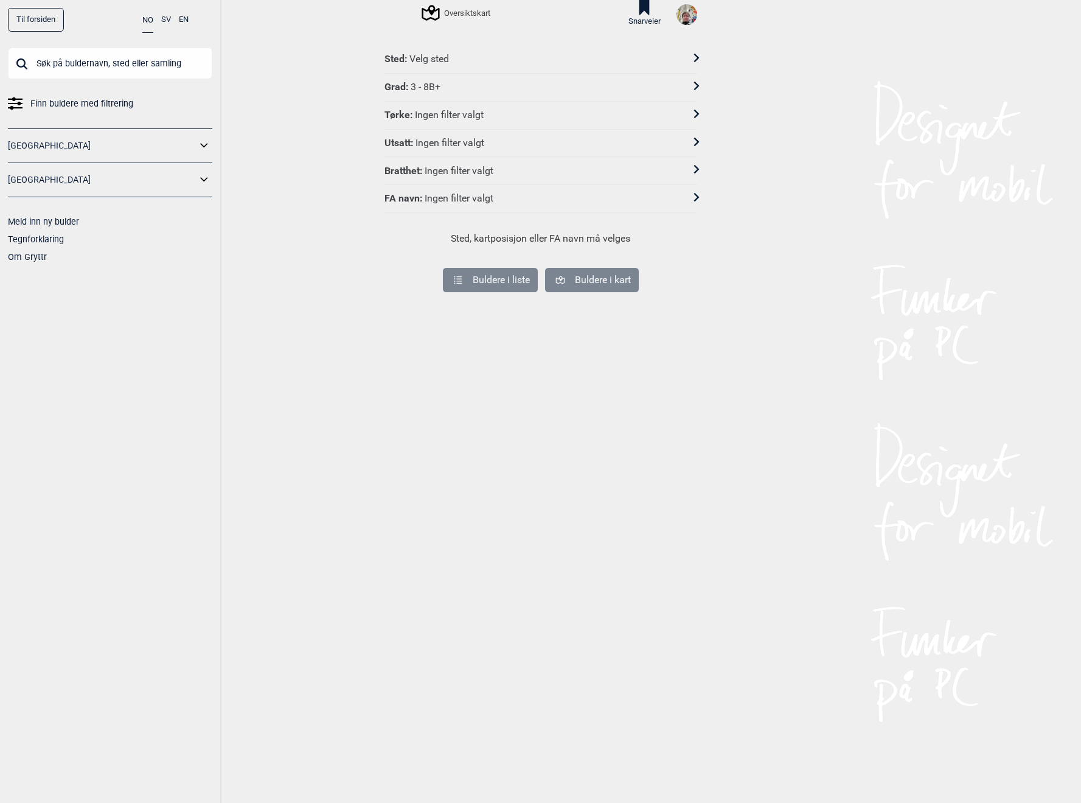
click at [443, 59] on div "Velg sted" at bounding box center [430, 59] width 40 height 13
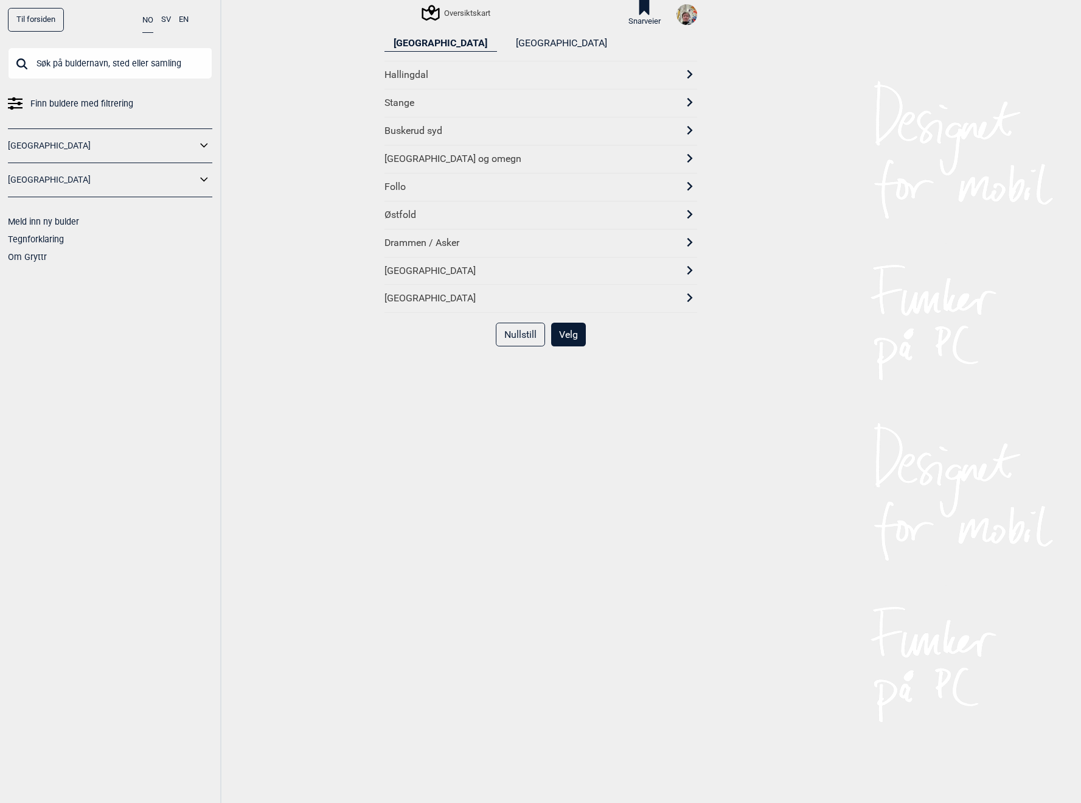
click at [435, 155] on div "[GEOGRAPHIC_DATA] og omegn" at bounding box center [530, 159] width 291 height 13
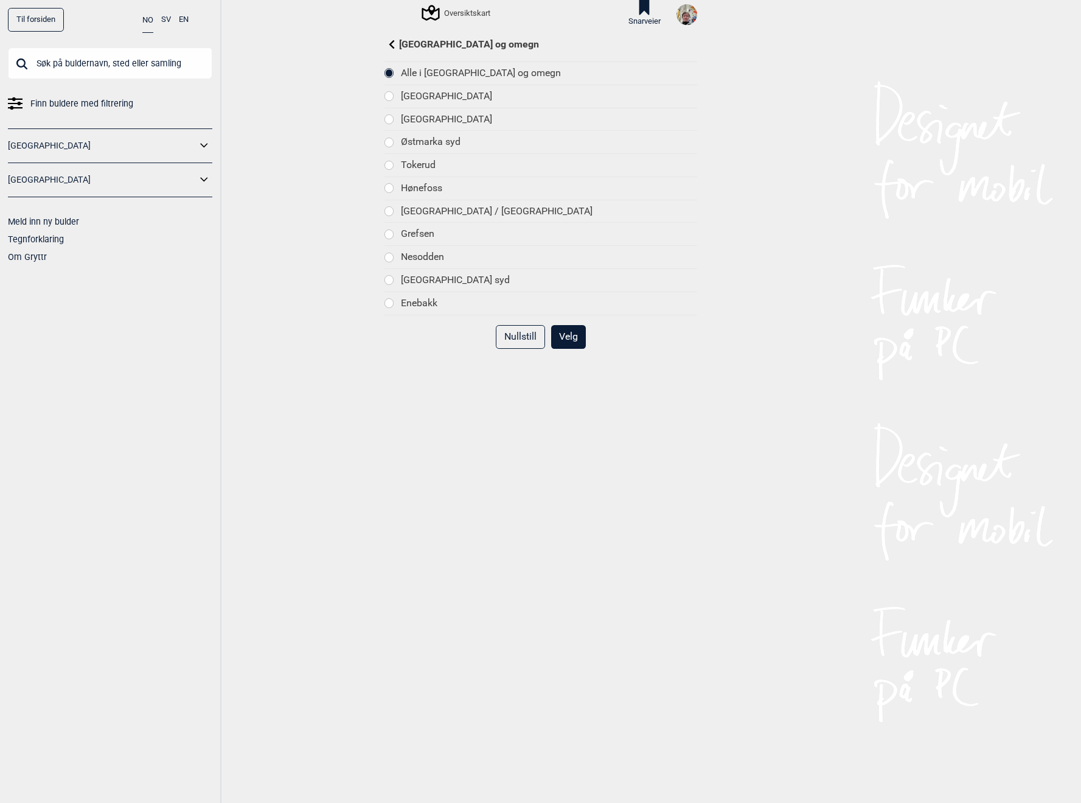
click at [389, 255] on div at bounding box center [389, 257] width 9 height 9
click at [571, 337] on button "Velg" at bounding box center [568, 337] width 35 height 24
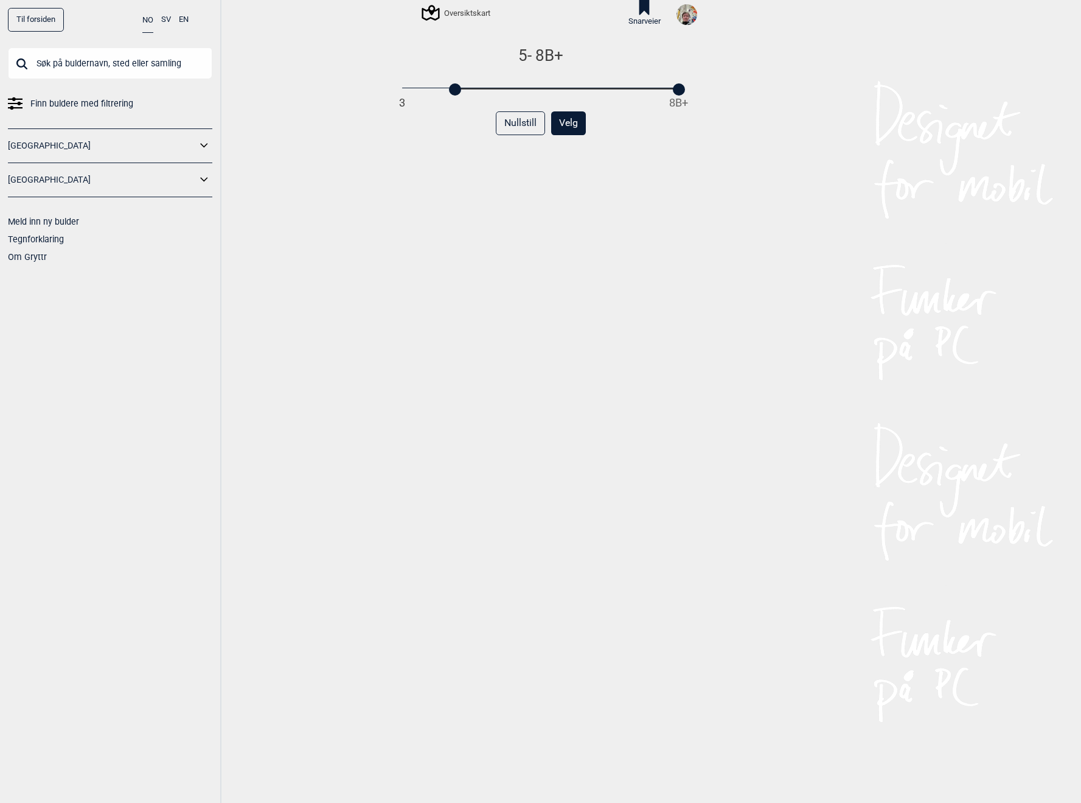
drag, startPoint x: 403, startPoint y: 92, endPoint x: 455, endPoint y: 89, distance: 51.2
click at [455, 89] on div at bounding box center [455, 89] width 12 height 12
drag, startPoint x: 676, startPoint y: 91, endPoint x: 509, endPoint y: 102, distance: 167.2
click at [509, 102] on div "5 - 6B 3 8B+ Nullstill Velg" at bounding box center [541, 433] width 313 height 775
click at [568, 122] on button "Velg" at bounding box center [568, 123] width 35 height 24
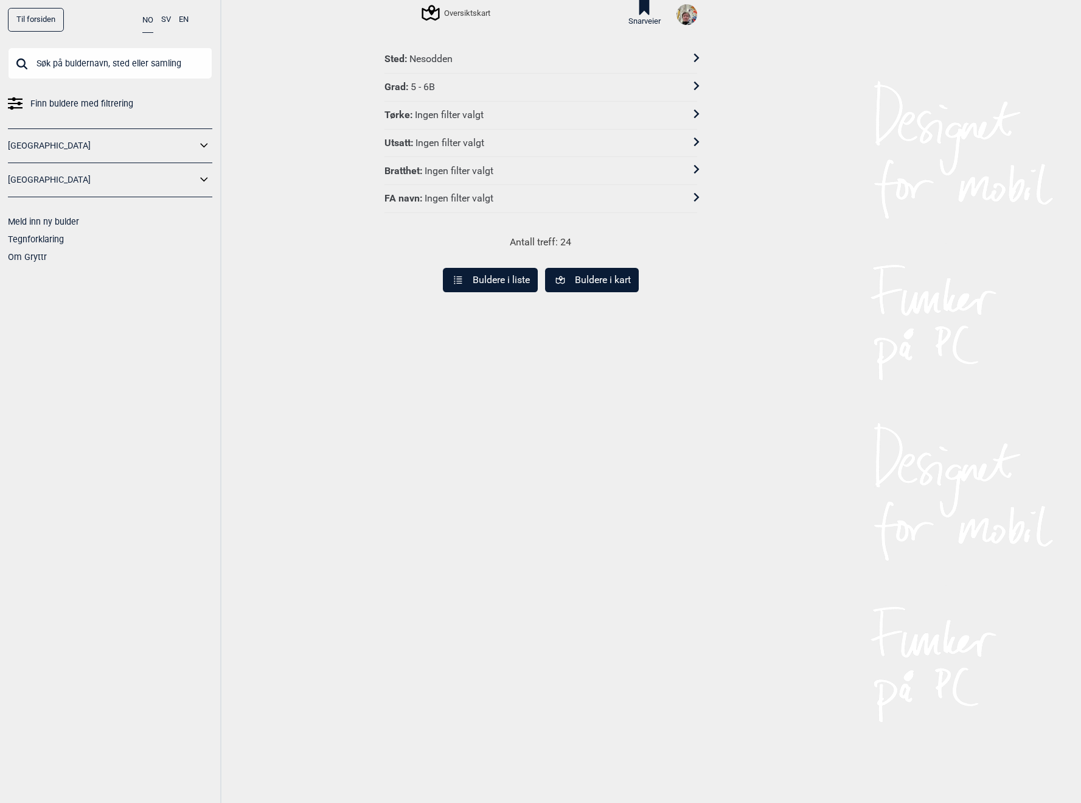
click at [460, 140] on div "Ingen filter valgt" at bounding box center [450, 143] width 69 height 13
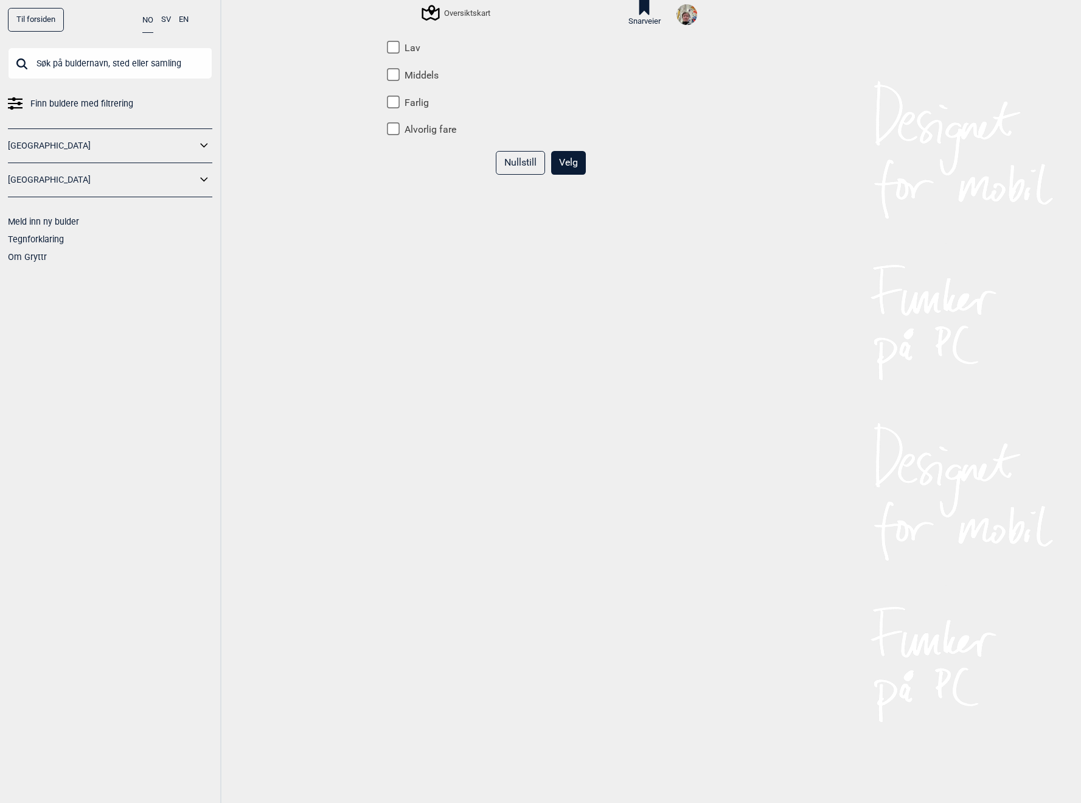
click at [391, 46] on input "Lav" at bounding box center [393, 47] width 13 height 13
checkbox input "true"
click at [578, 167] on button "Velg" at bounding box center [568, 163] width 35 height 24
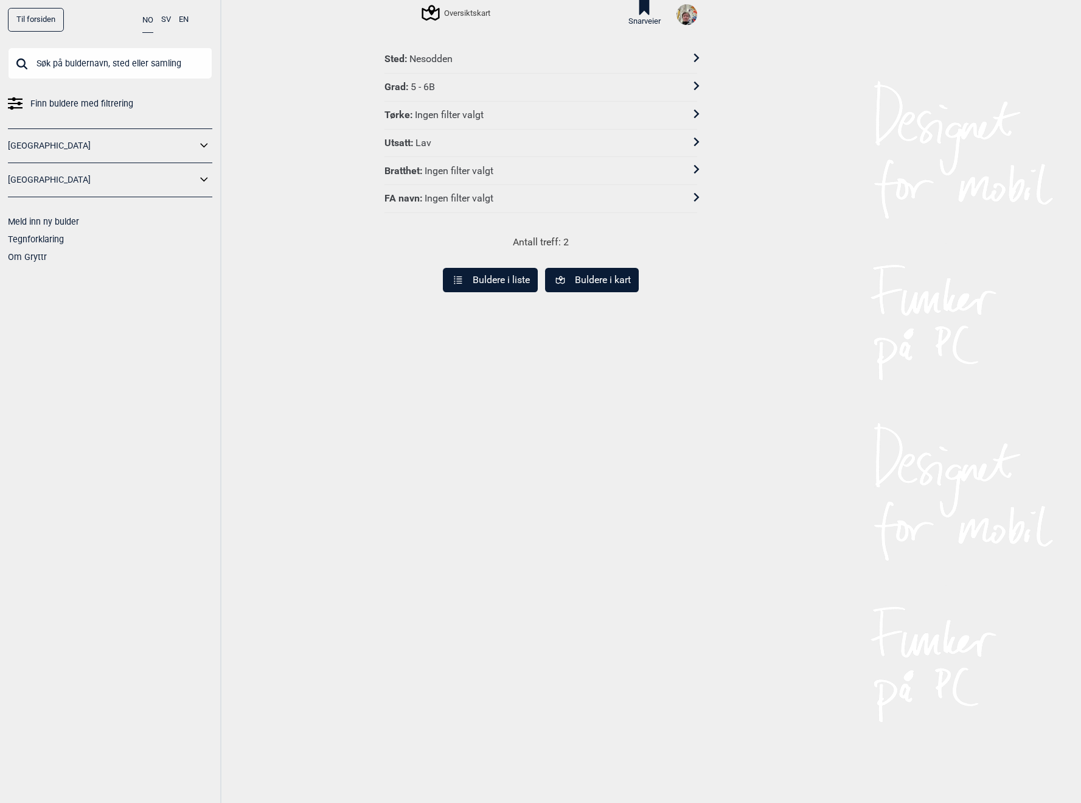
click at [608, 278] on button "Buldere i kart" at bounding box center [592, 280] width 94 height 24
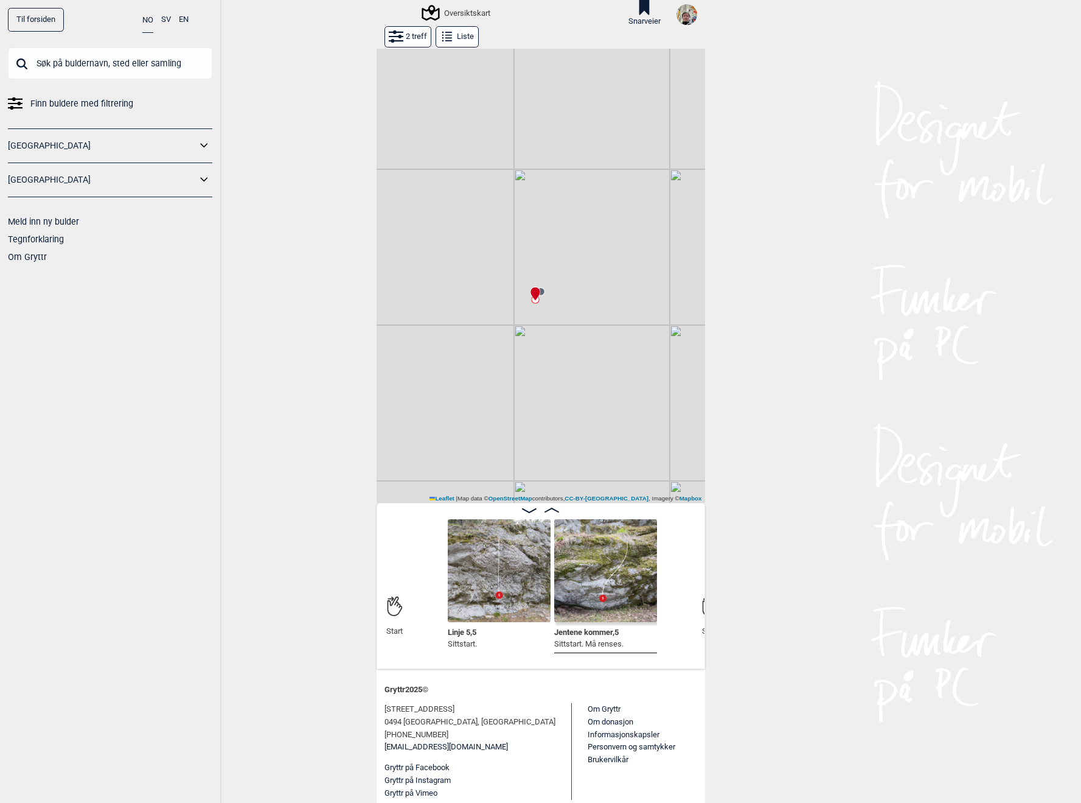
scroll to position [0, 142]
click at [616, 561] on img at bounding box center [601, 570] width 103 height 103
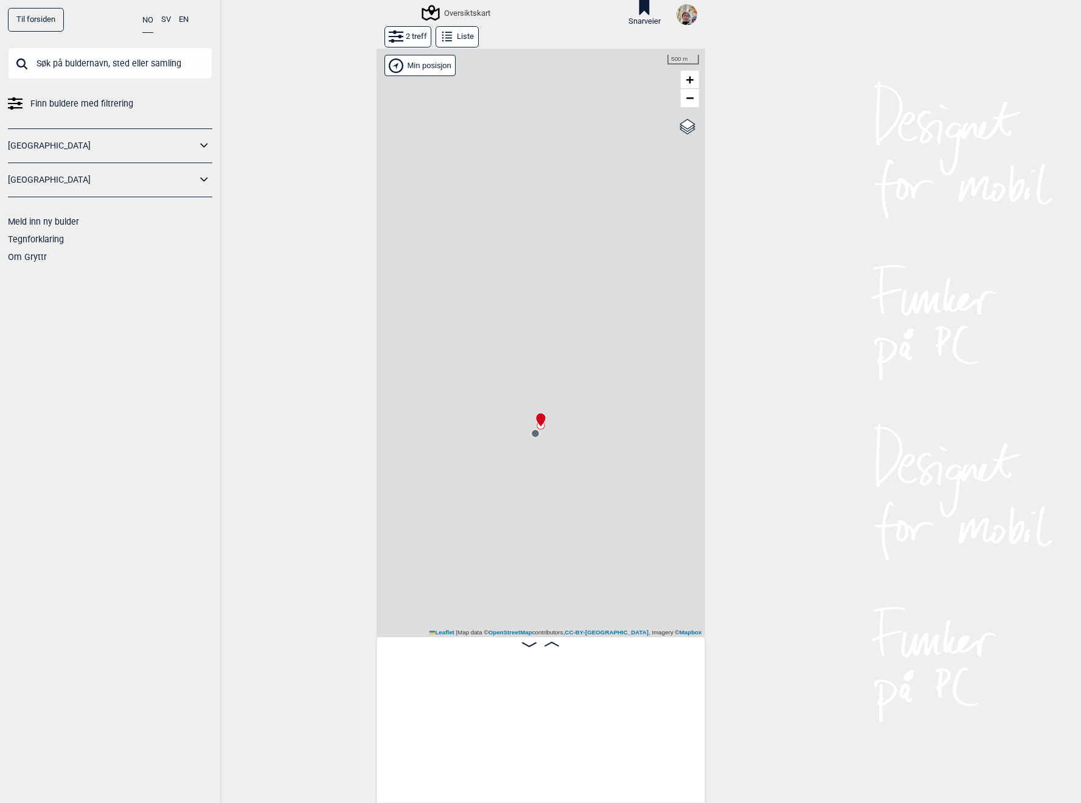
scroll to position [0, 96]
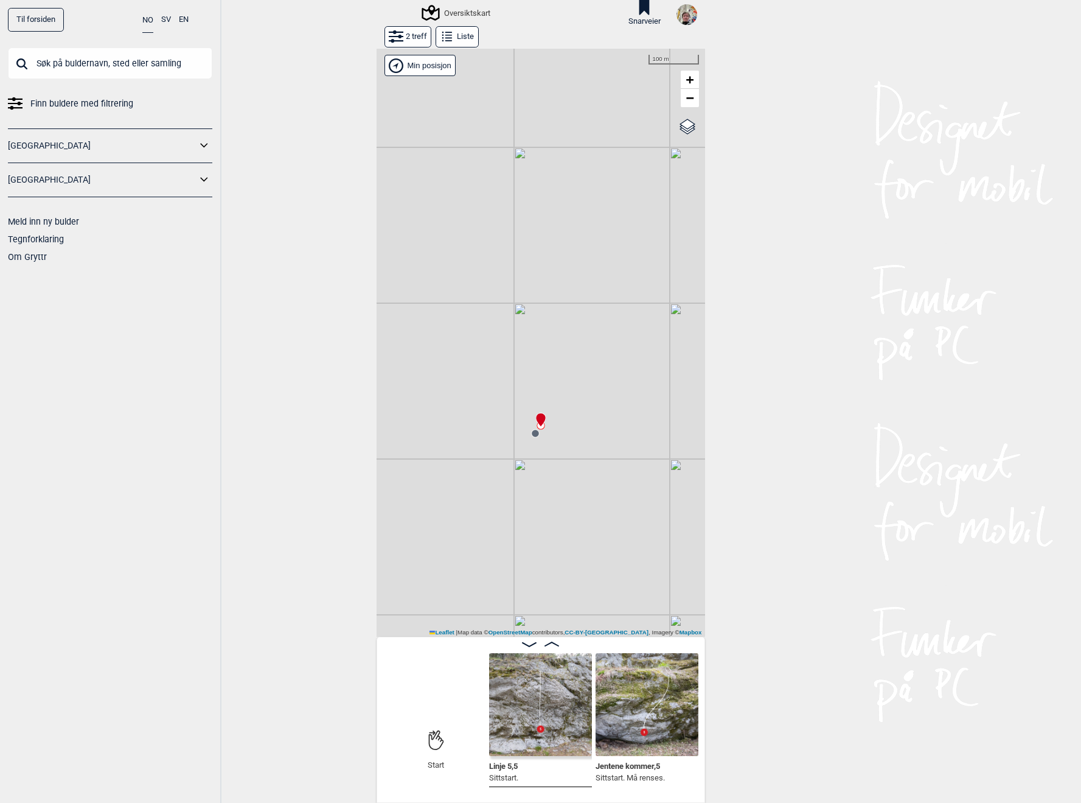
click at [525, 705] on img at bounding box center [540, 704] width 103 height 103
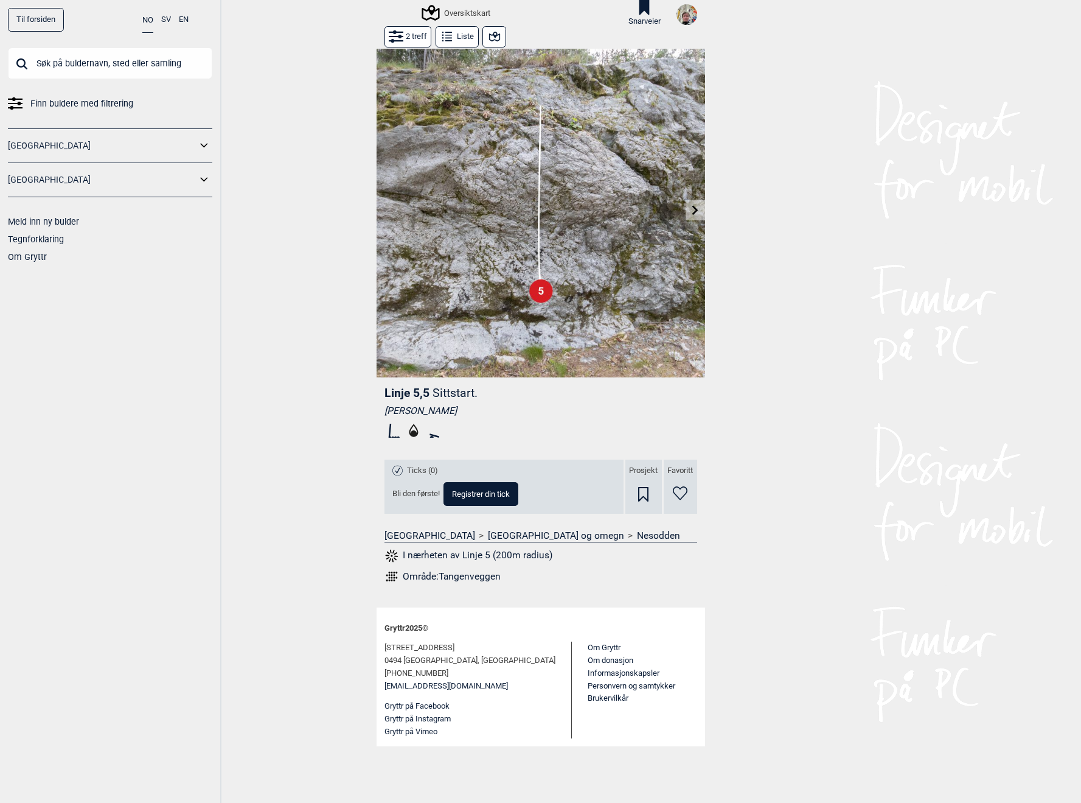
click at [528, 505] on div "Ticks (0) Bli den første! Registrer din tick" at bounding box center [505, 486] width 240 height 54
click at [435, 433] on icon at bounding box center [434, 430] width 20 height 19
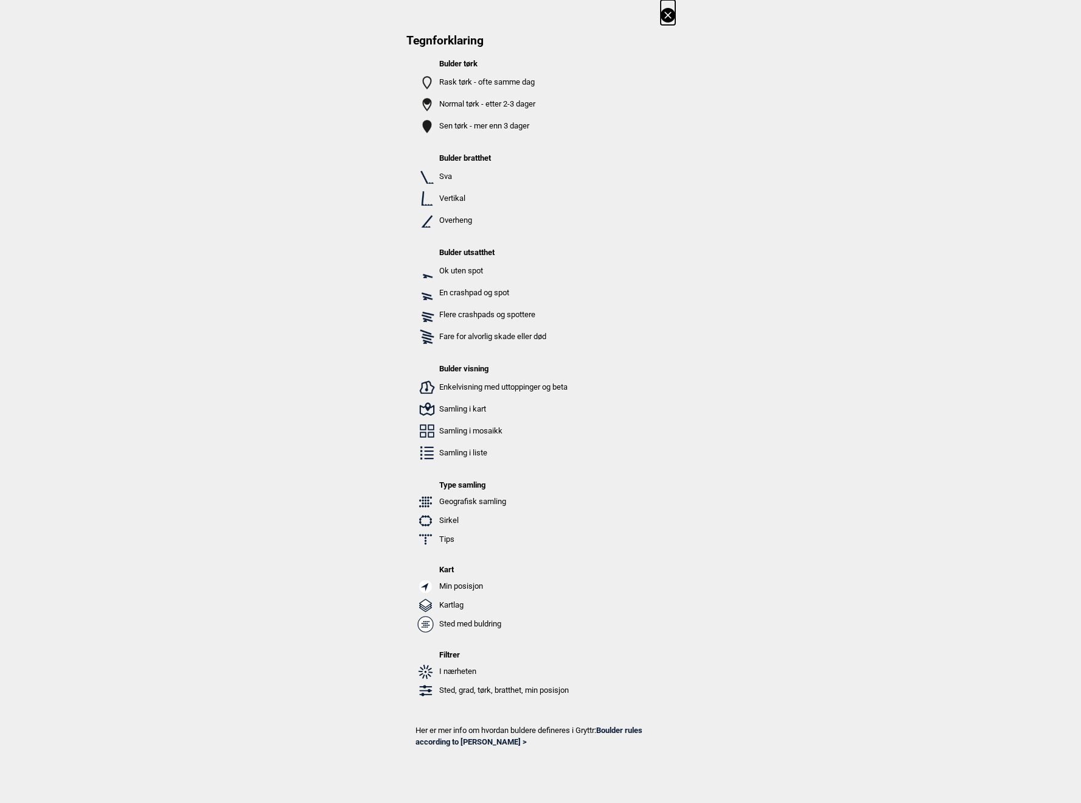
click at [675, 9] on icon at bounding box center [668, 15] width 15 height 15
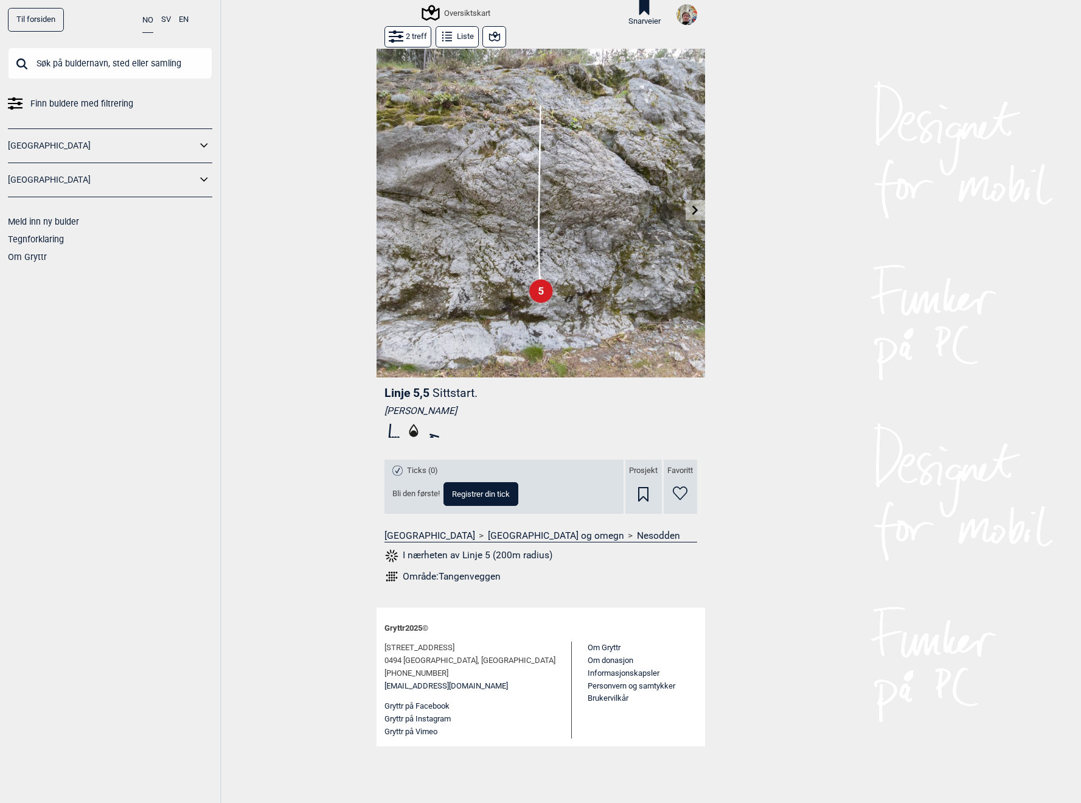
click at [27, 26] on link "Til forsiden" at bounding box center [36, 20] width 56 height 24
